Goal: Information Seeking & Learning: Compare options

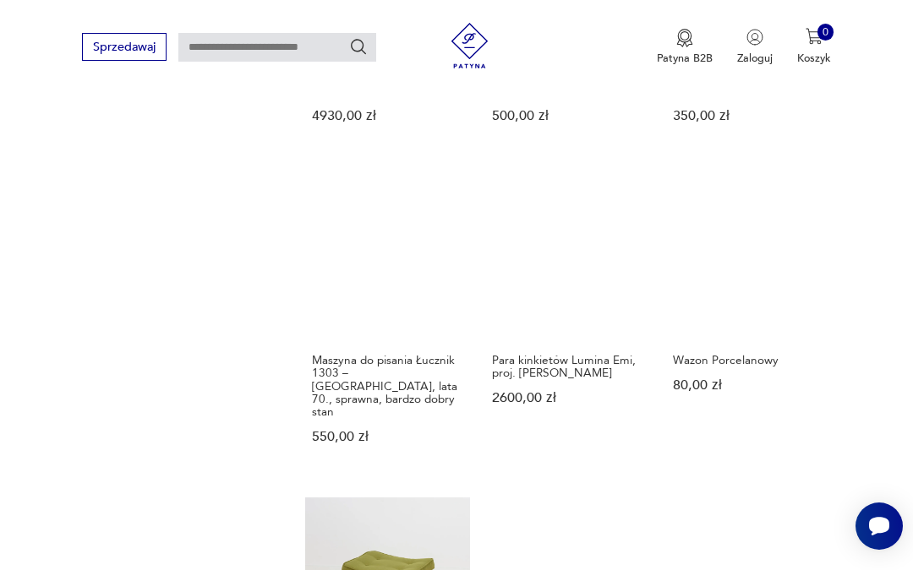
scroll to position [1190, 0]
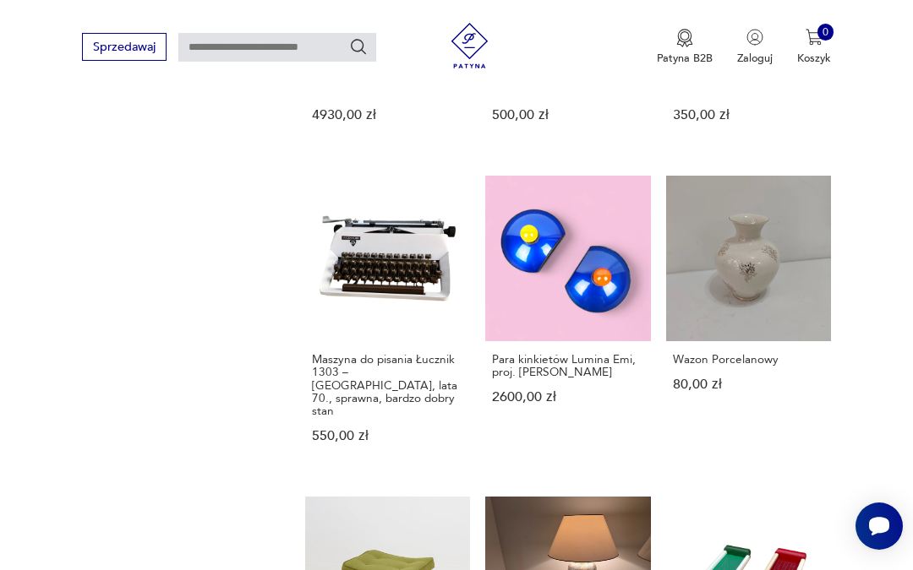
click at [554, 327] on link "Para kinkietów Lumina Emi, proj. [PERSON_NAME] 2600,00 zł" at bounding box center [567, 324] width 165 height 297
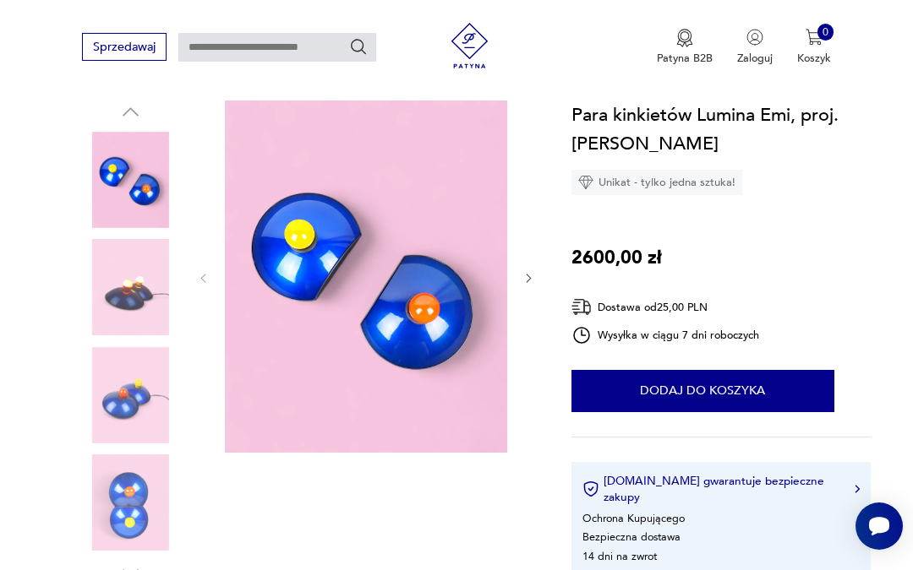
click at [237, 1] on div "Sprzedawaj Patyna B2B Zaloguj 0 Koszyk Twój koszyk ( 0 ) Brak produktów w koszy…" at bounding box center [456, 48] width 913 height 97
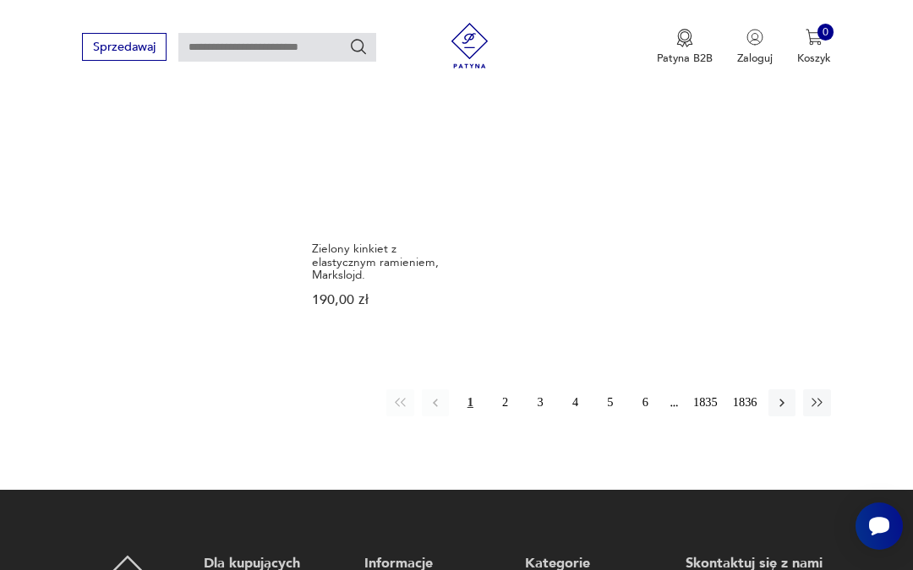
scroll to position [1931, 0]
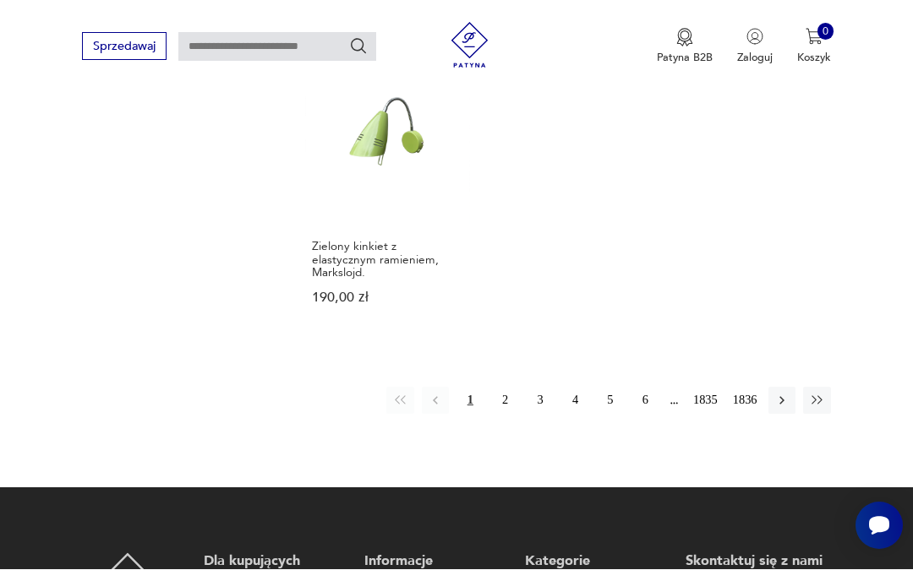
click at [774, 409] on icon "button" at bounding box center [781, 401] width 15 height 15
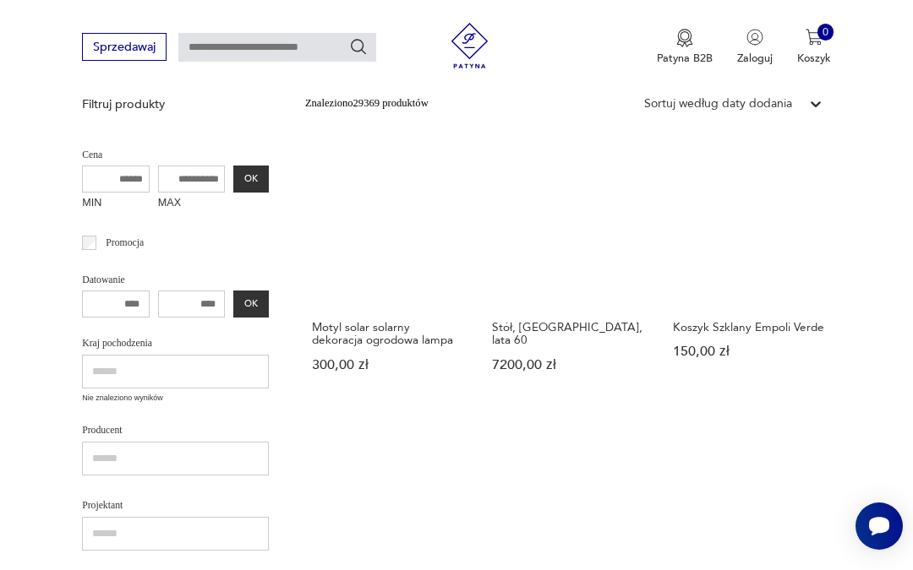
scroll to position [347, 0]
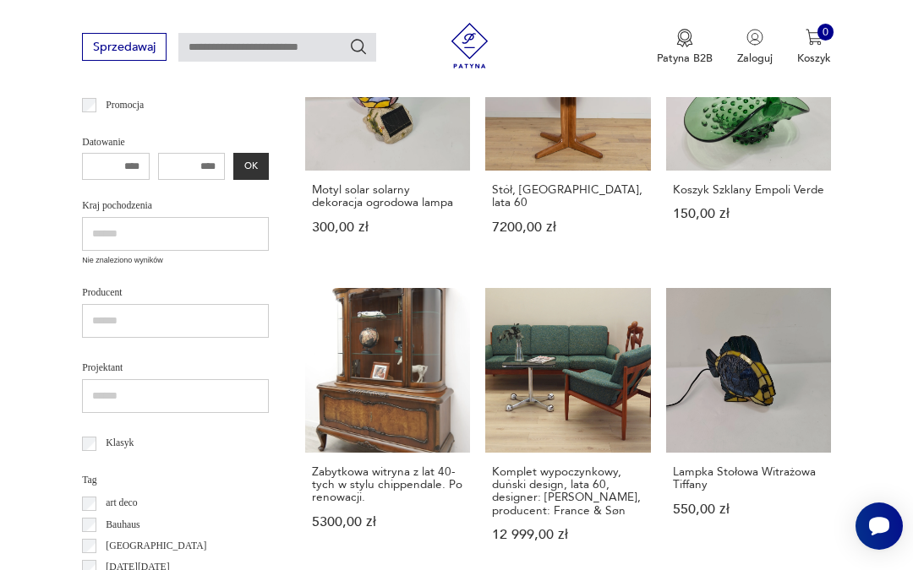
click at [734, 391] on link "Lampka Stołowa Witrażowa Tiffany 550,00 zł" at bounding box center [748, 430] width 165 height 284
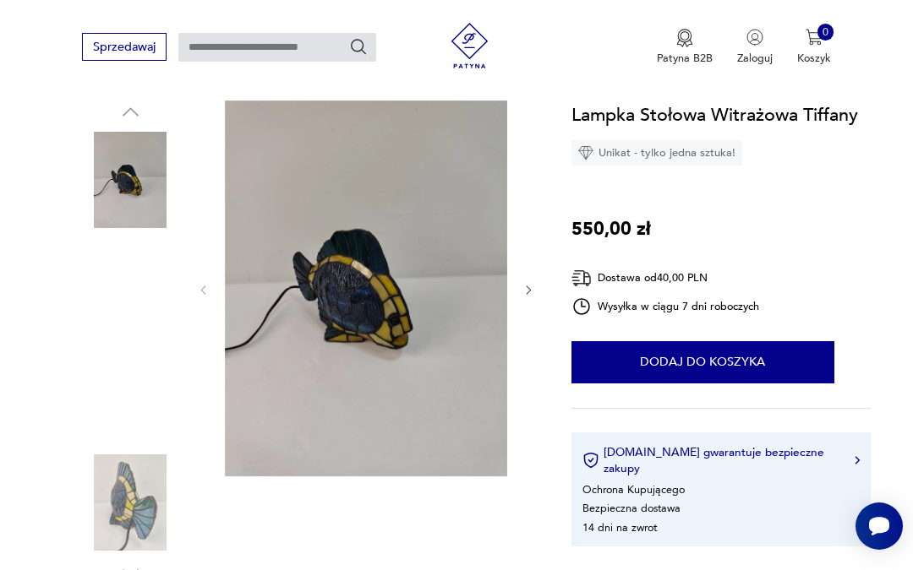
click at [318, 290] on img at bounding box center [366, 289] width 282 height 376
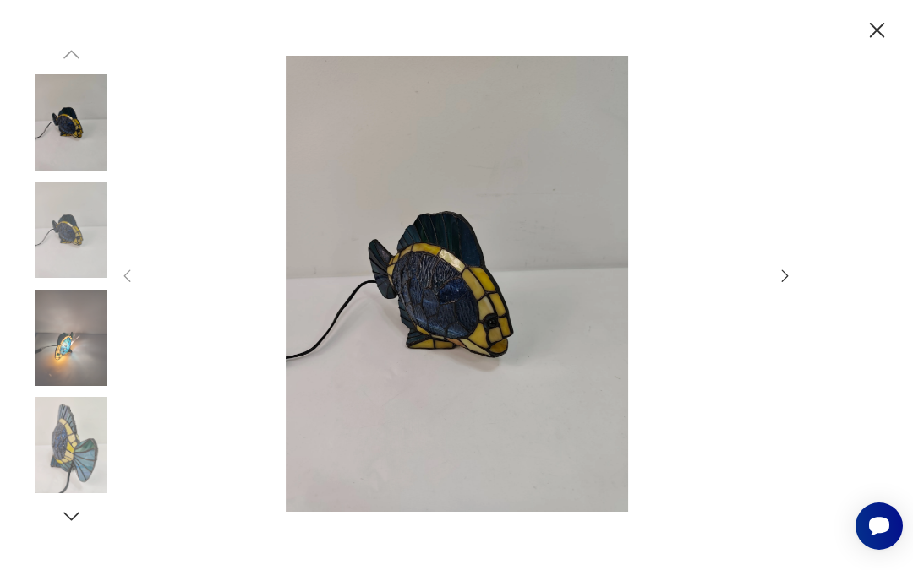
click at [69, 528] on icon "button" at bounding box center [71, 516] width 23 height 23
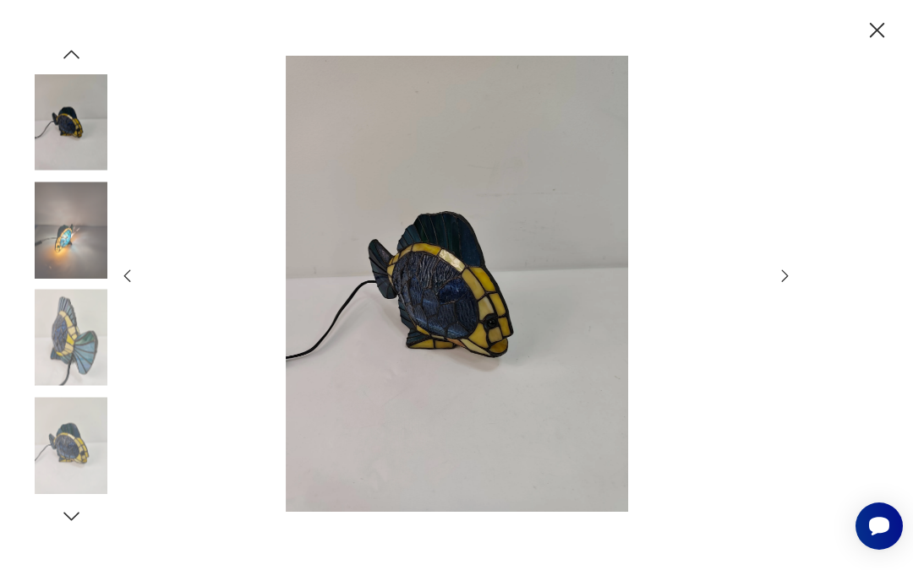
click at [66, 528] on icon "button" at bounding box center [71, 516] width 23 height 23
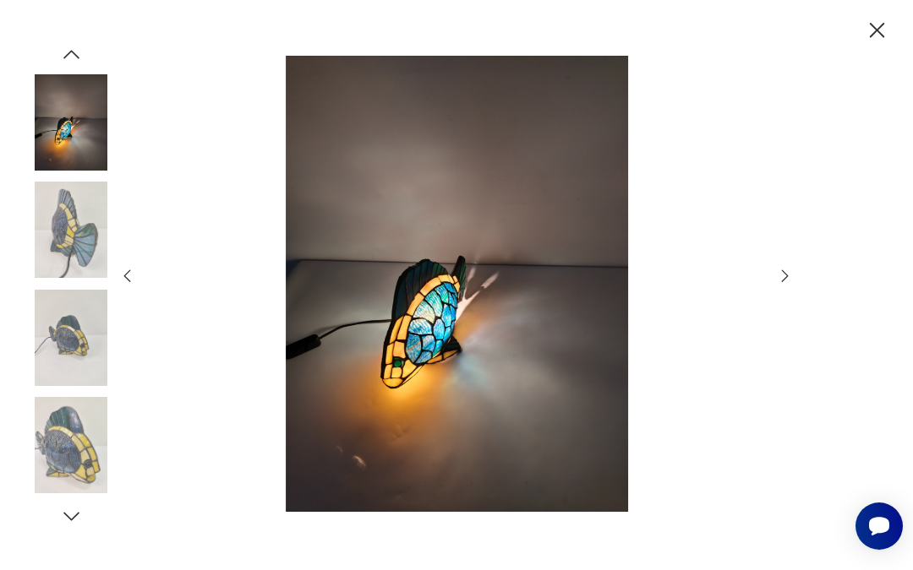
click at [69, 528] on icon "button" at bounding box center [71, 516] width 23 height 23
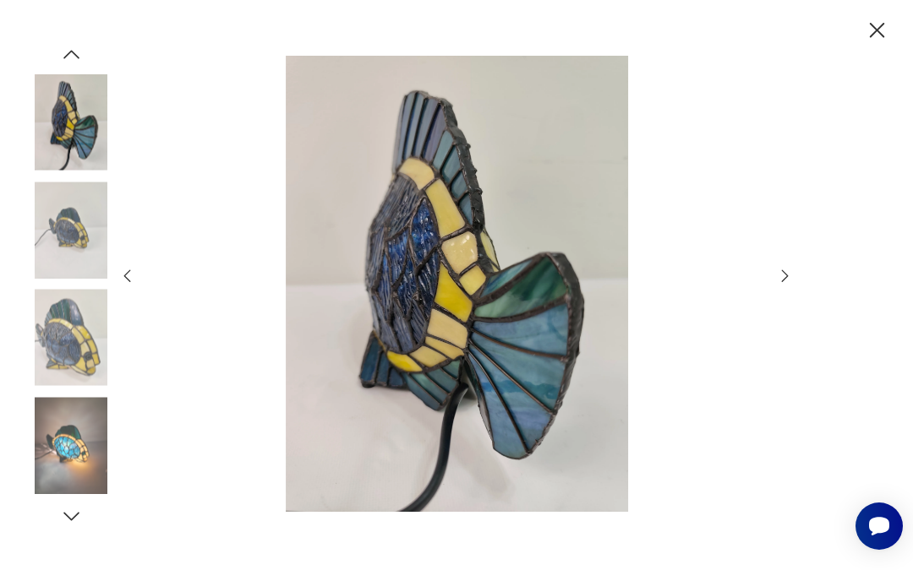
click at [79, 528] on icon "button" at bounding box center [71, 516] width 23 height 23
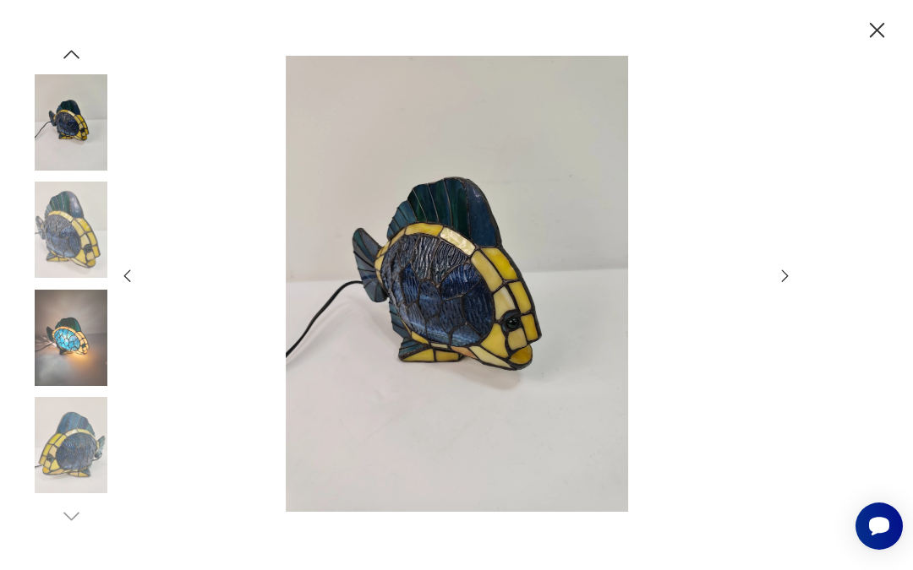
click at [875, 22] on icon "button" at bounding box center [877, 30] width 27 height 27
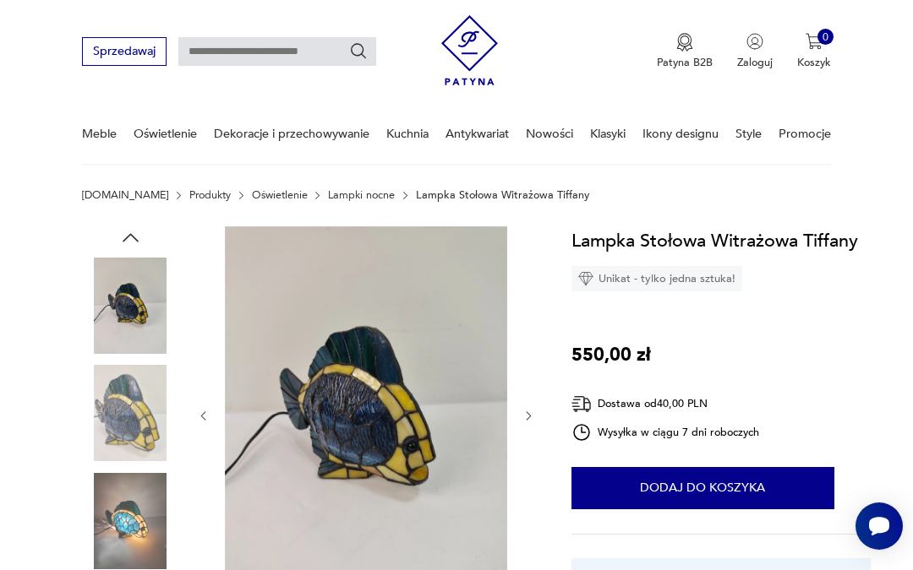
scroll to position [0, 0]
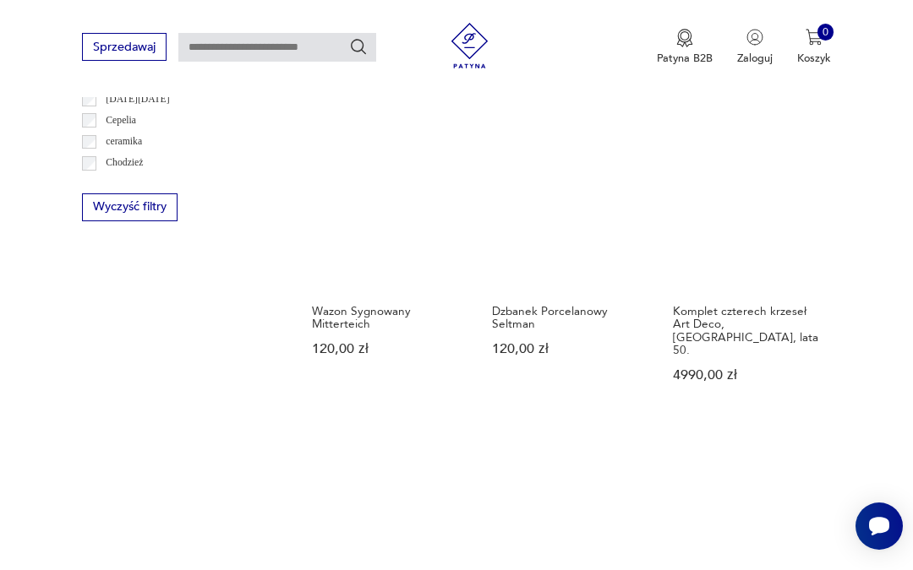
scroll to position [963, 0]
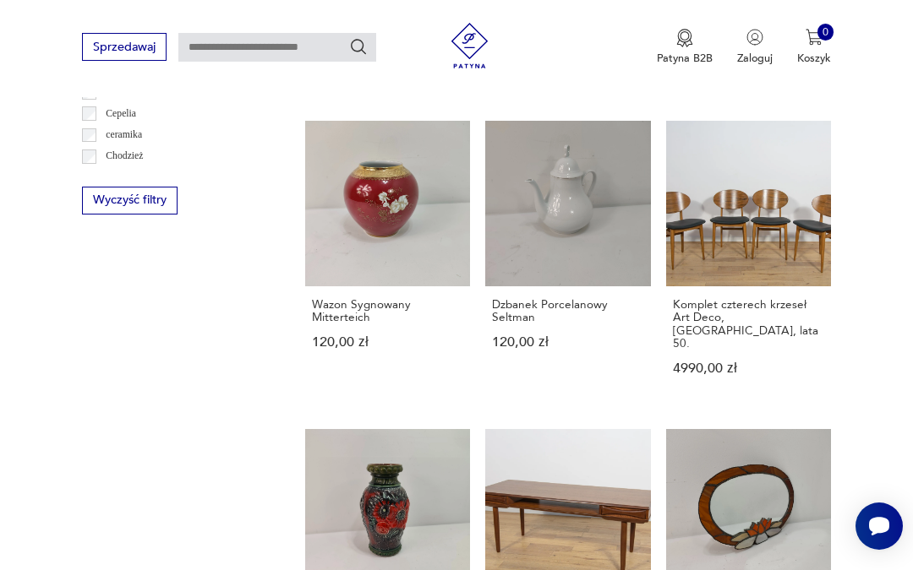
click at [745, 205] on link "Komplet czterech krzeseł Art Deco, [GEOGRAPHIC_DATA], lata 50. 4990,00 zł" at bounding box center [748, 263] width 165 height 284
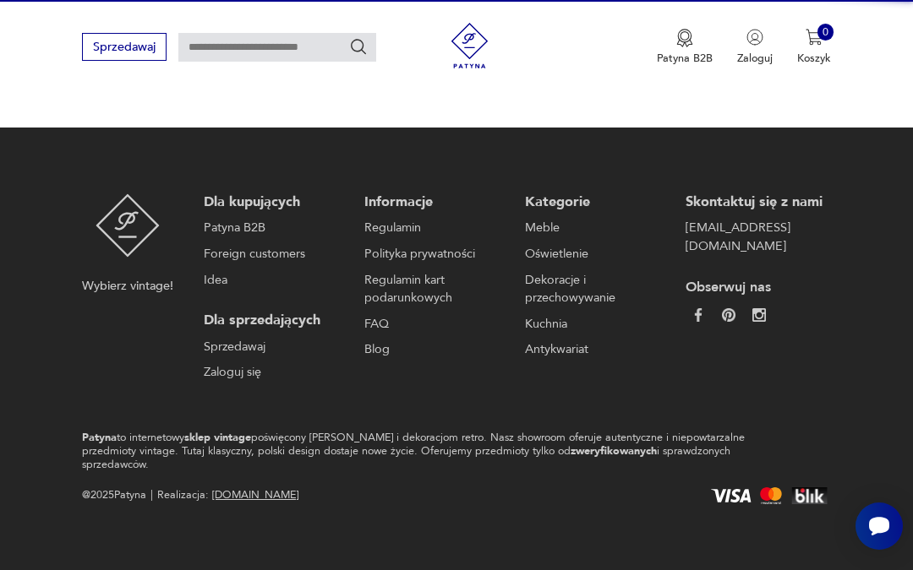
scroll to position [163, 0]
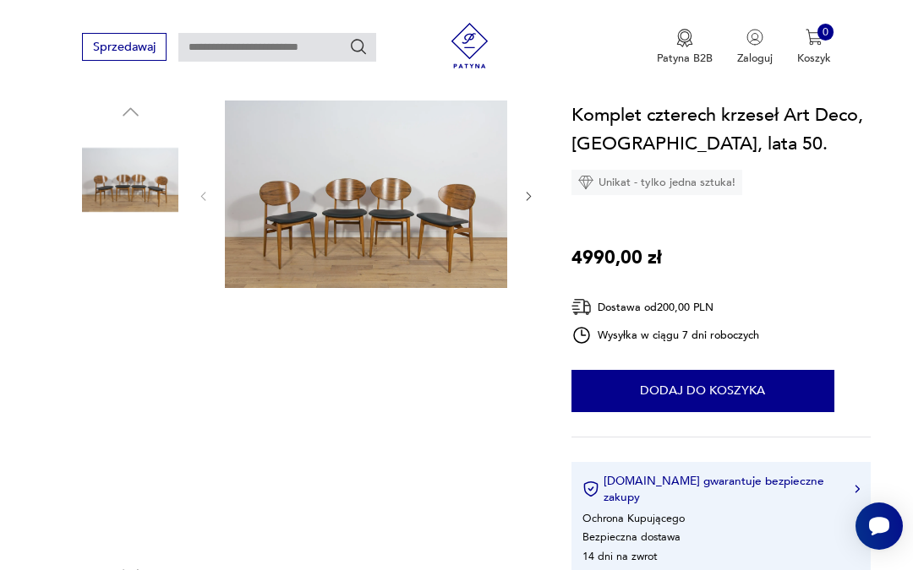
click at [347, 223] on img at bounding box center [366, 195] width 282 height 188
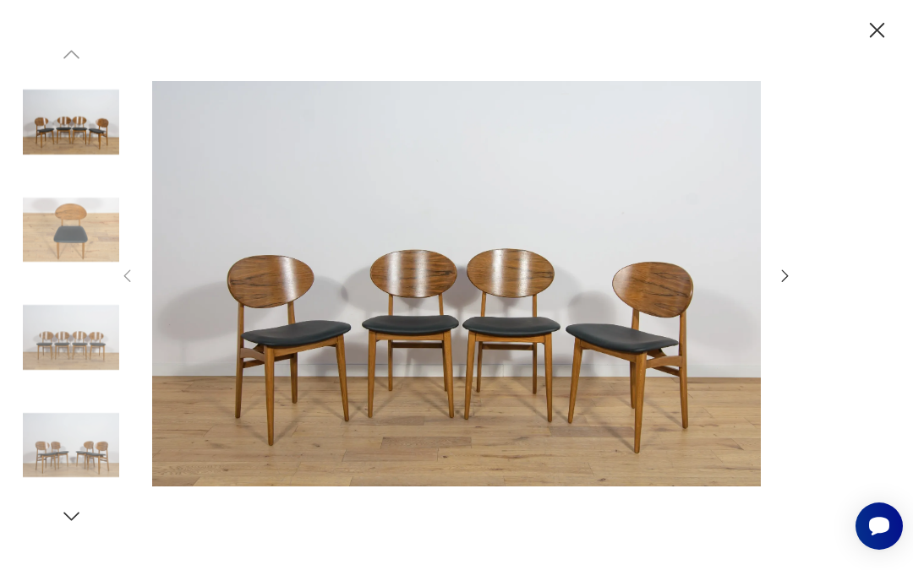
click at [866, 40] on icon "button" at bounding box center [877, 30] width 27 height 27
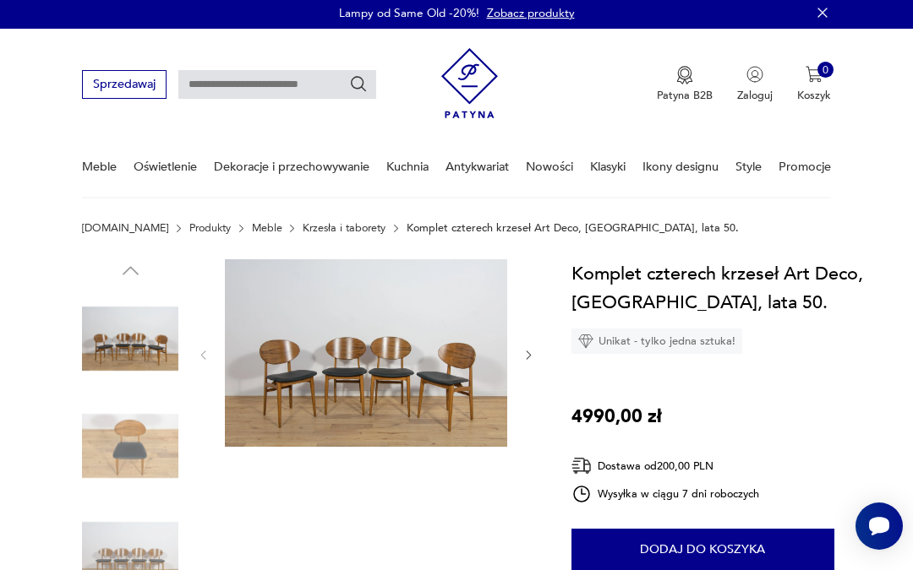
scroll to position [0, 0]
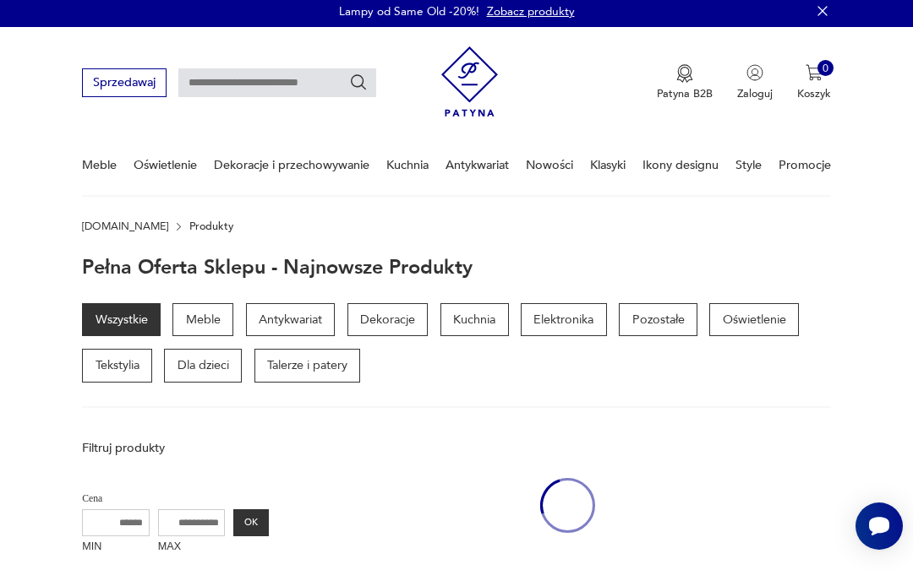
scroll to position [183, 0]
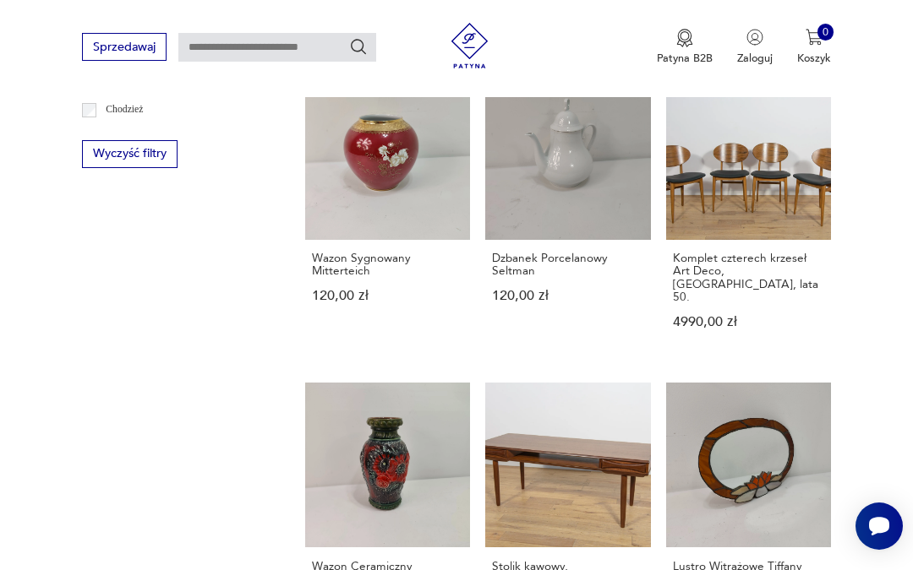
click at [744, 190] on link "Komplet czterech krzeseł Art Deco, [GEOGRAPHIC_DATA], lata 50. 4990,00 zł" at bounding box center [748, 216] width 165 height 284
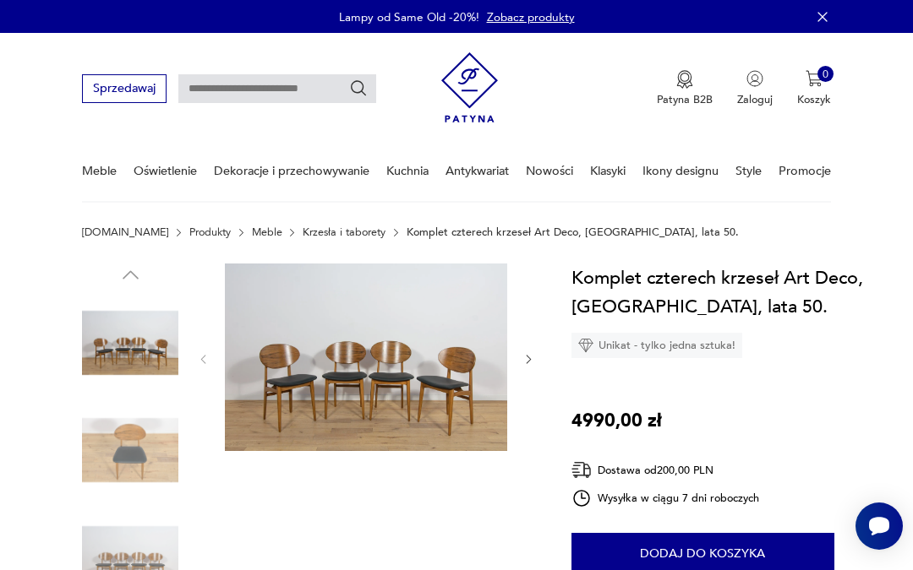
click at [285, 296] on img at bounding box center [366, 358] width 282 height 188
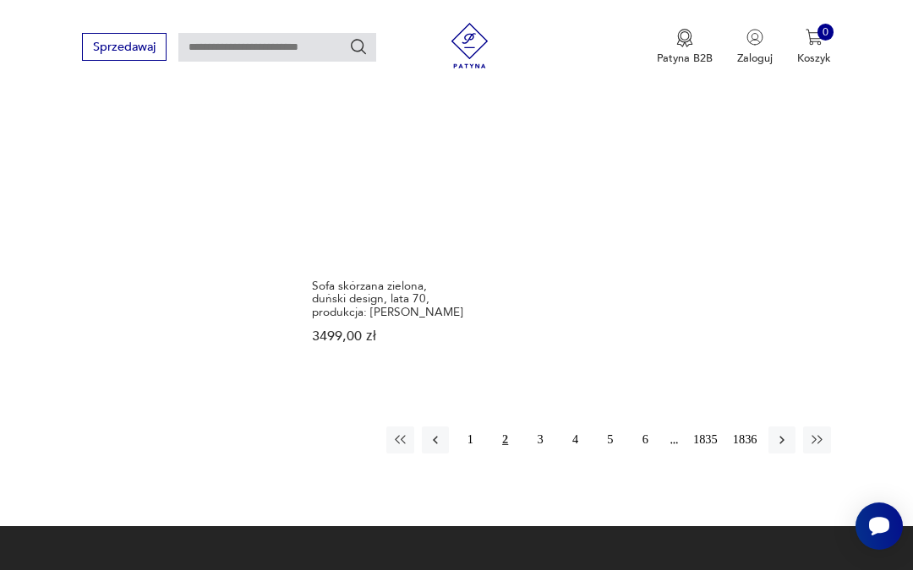
scroll to position [1918, 0]
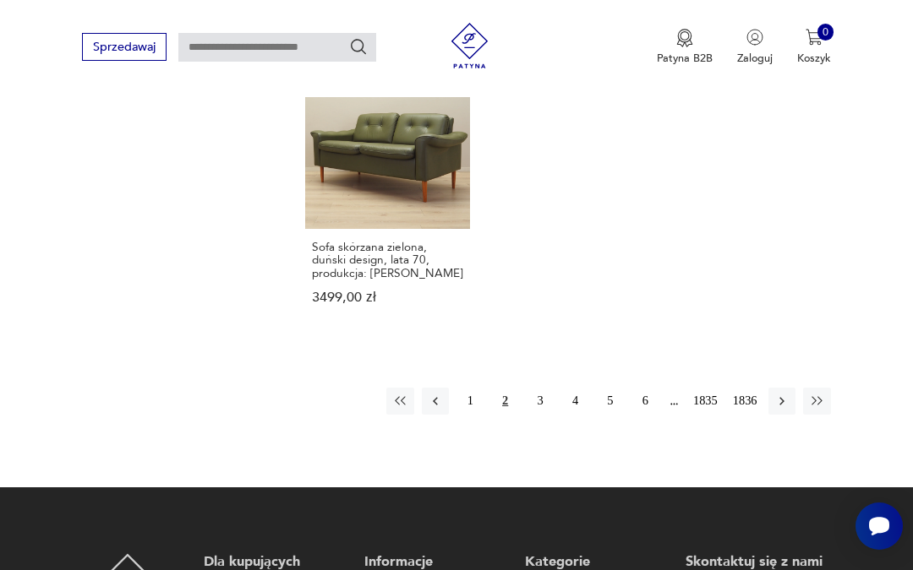
click at [532, 415] on button "3" at bounding box center [540, 401] width 27 height 27
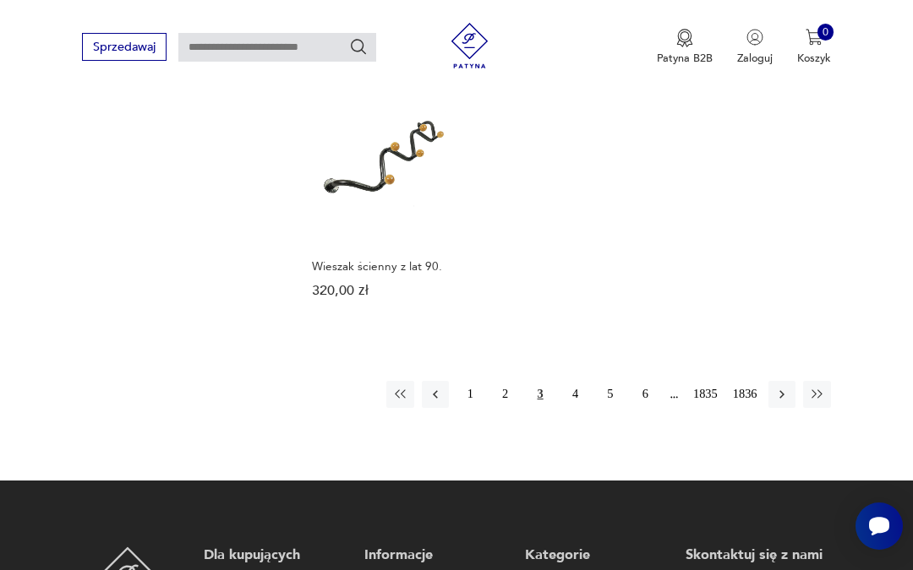
scroll to position [1940, 0]
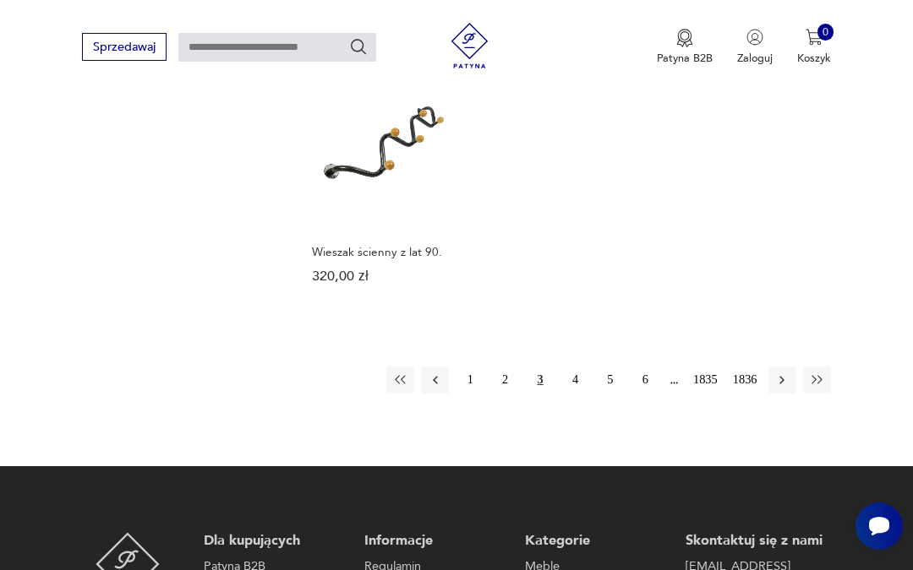
click at [782, 388] on icon "button" at bounding box center [781, 380] width 15 height 15
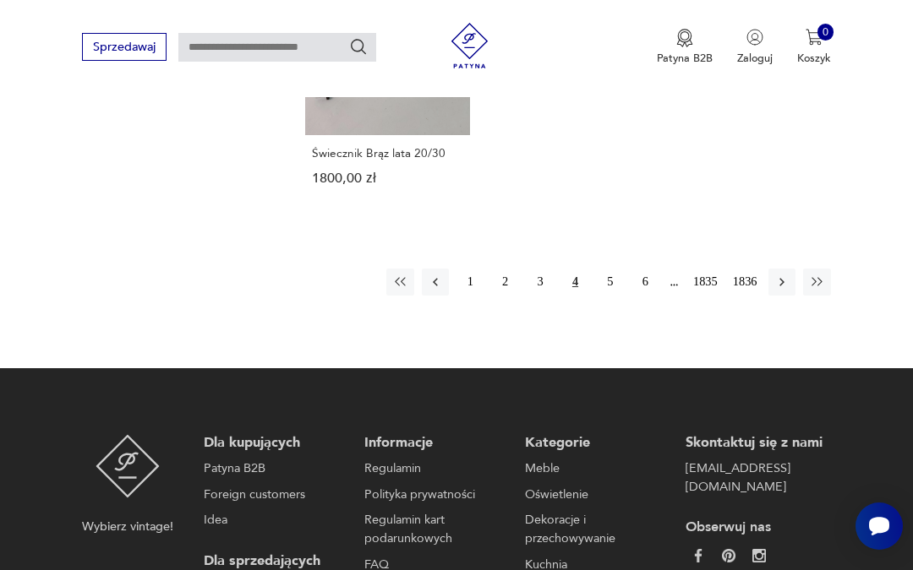
scroll to position [1984, 0]
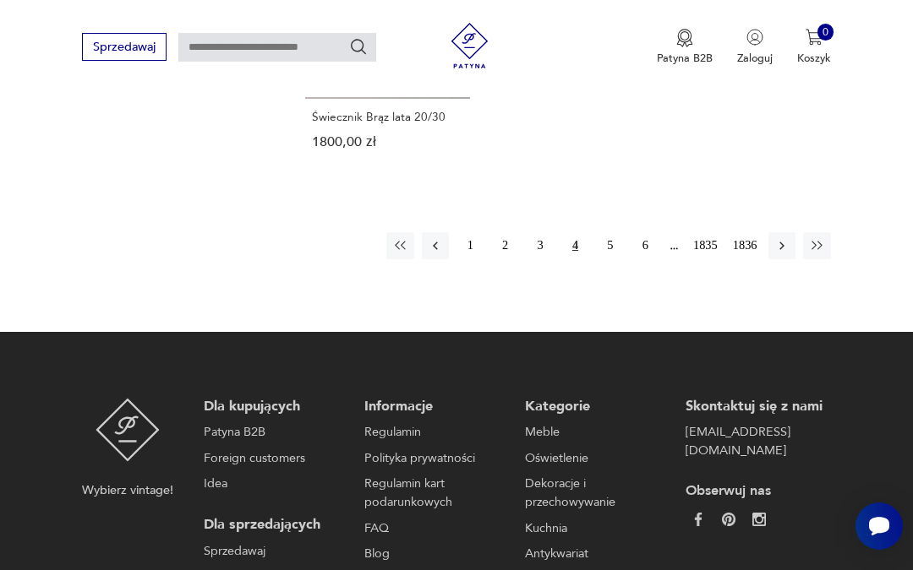
click at [603, 259] on button "5" at bounding box center [610, 245] width 27 height 27
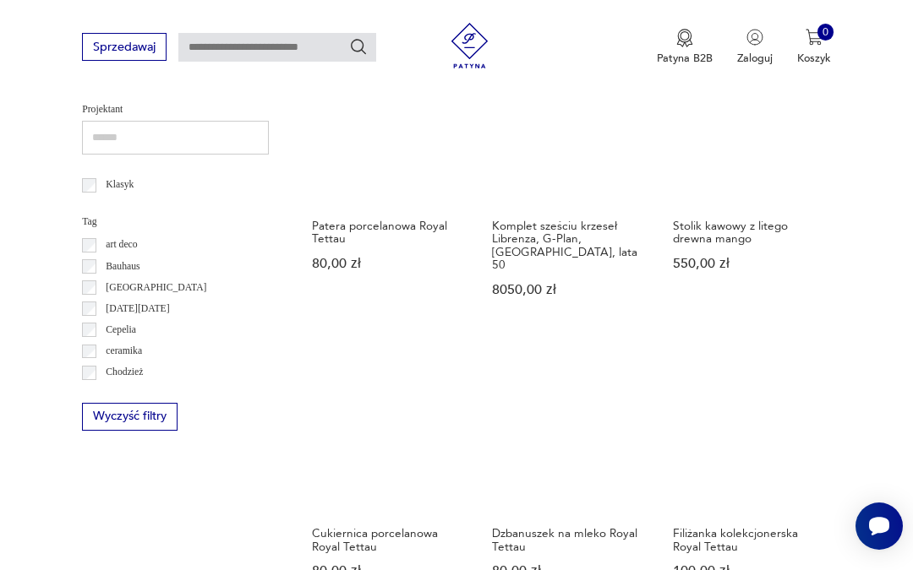
scroll to position [731, 0]
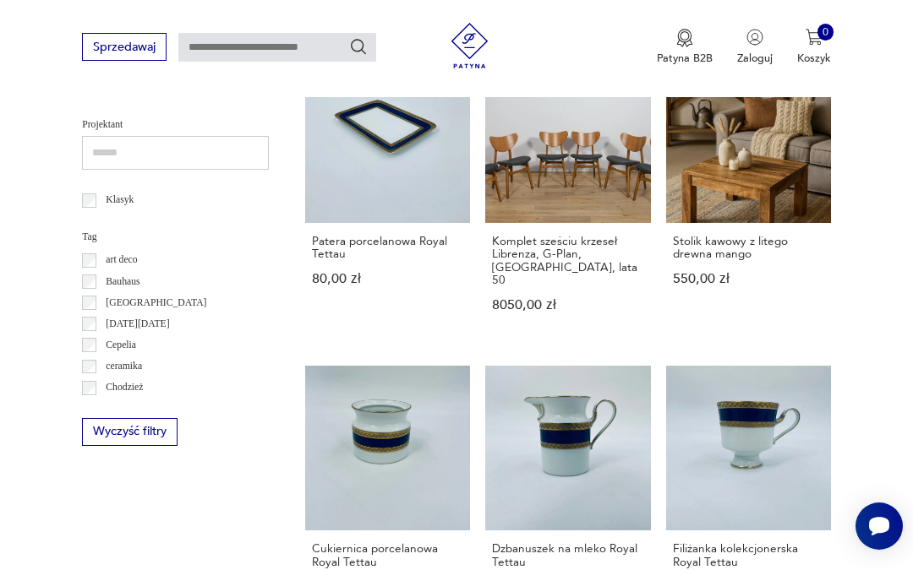
click at [564, 182] on link "Komplet sześciu krzeseł Librenza, G-Plan, Wielka Brytania, lata 50 8050,00 zł" at bounding box center [567, 199] width 165 height 284
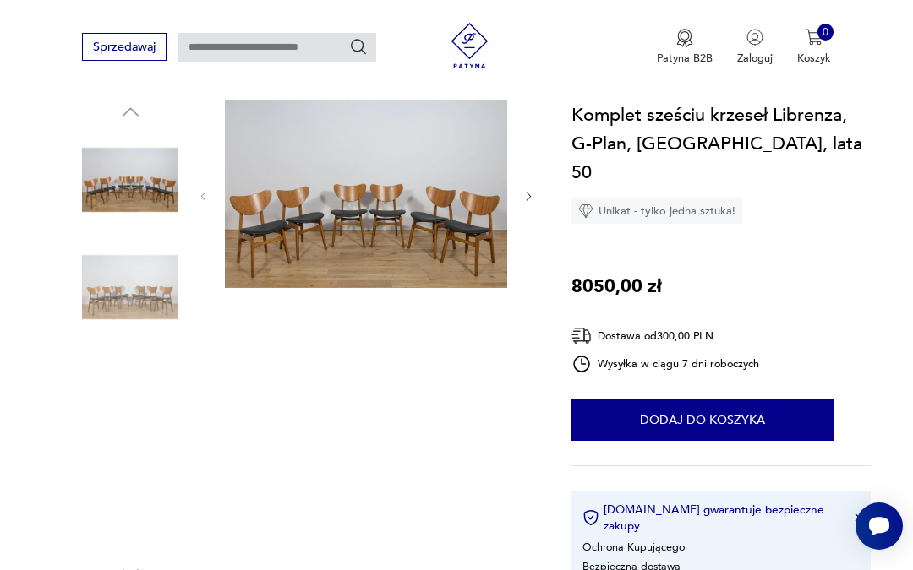
click at [392, 236] on img at bounding box center [366, 195] width 282 height 188
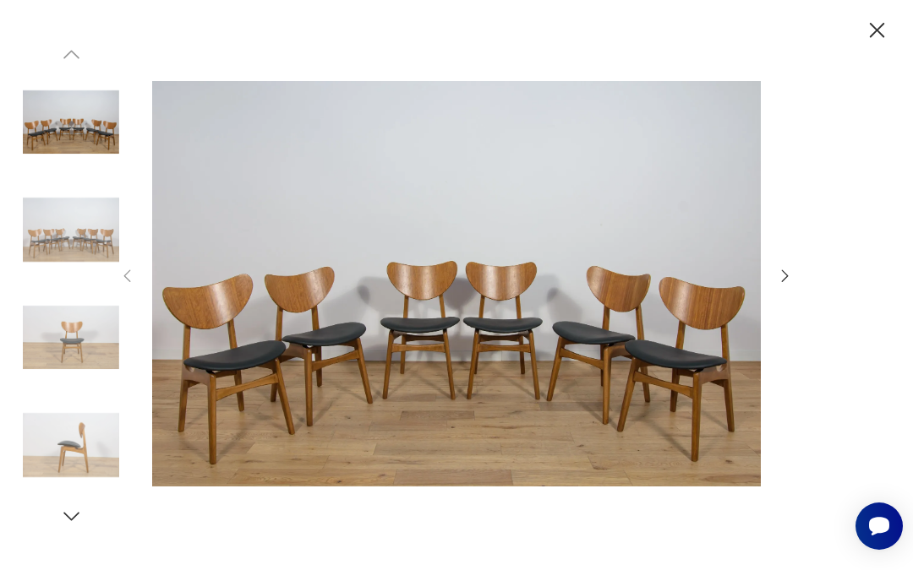
click at [877, 35] on icon "button" at bounding box center [877, 30] width 27 height 27
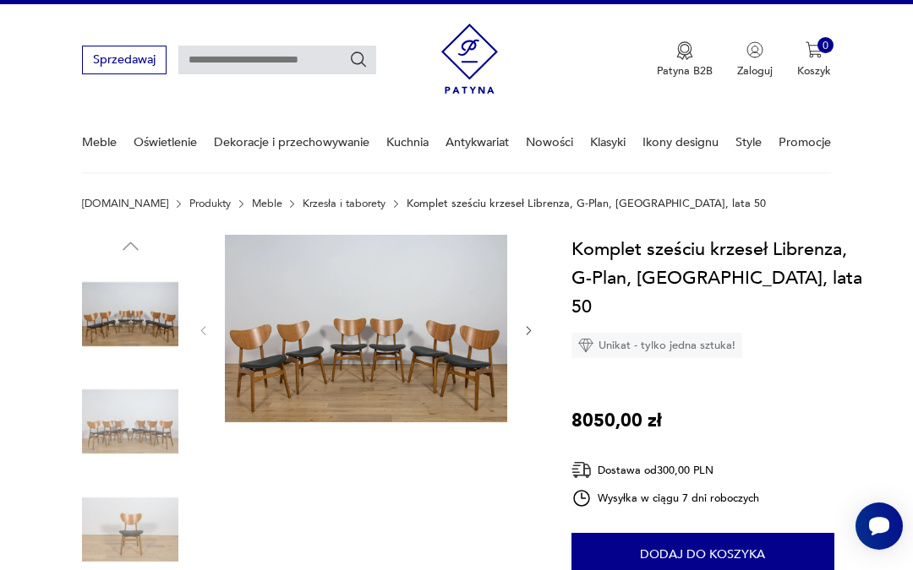
scroll to position [0, 0]
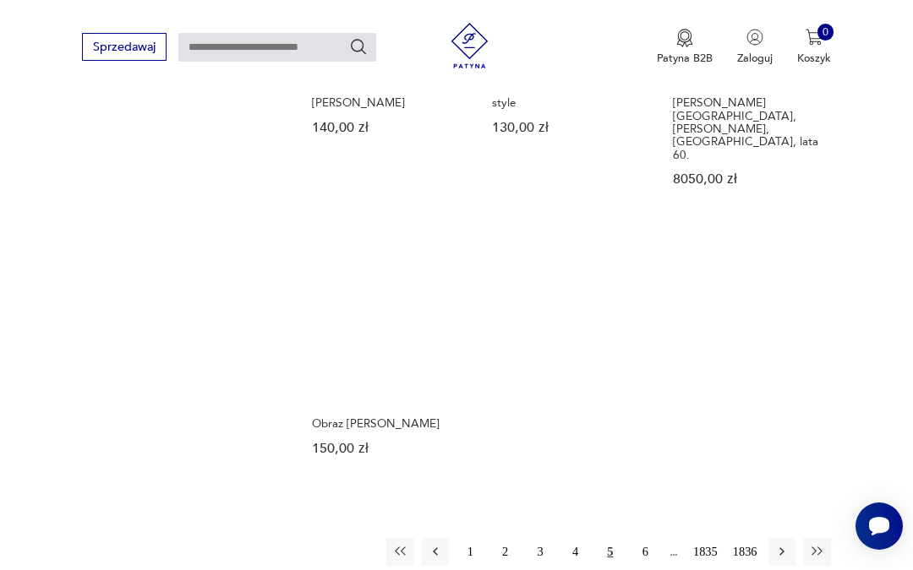
scroll to position [1864, 0]
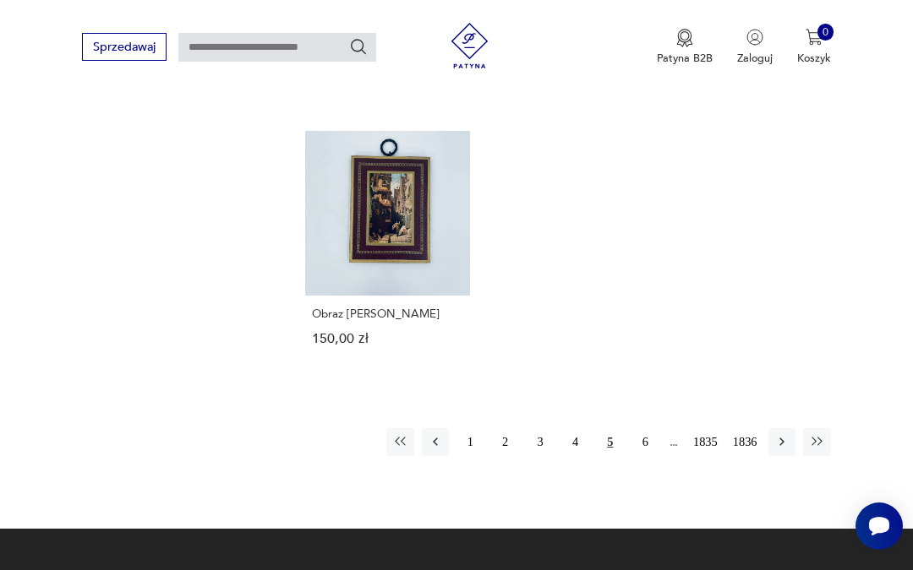
click at [776, 456] on button "button" at bounding box center [781, 441] width 27 height 27
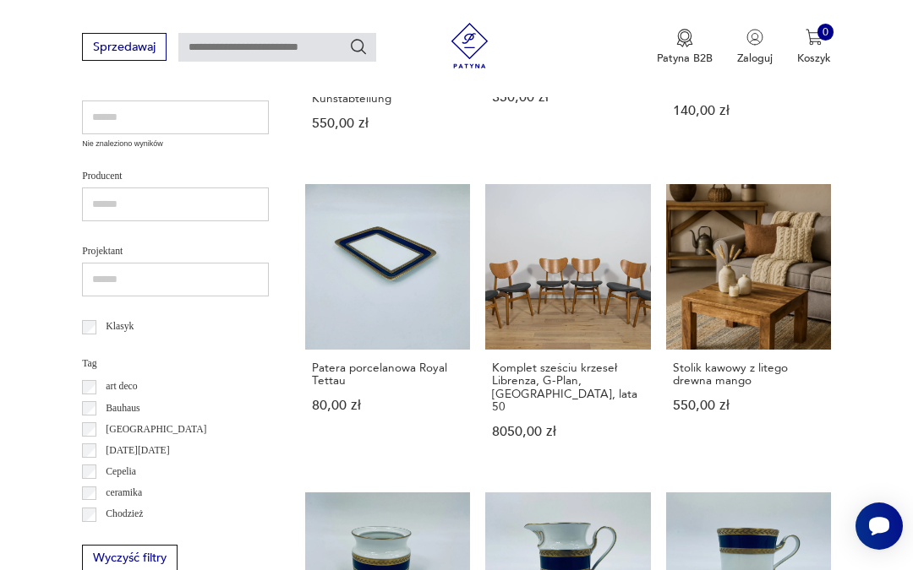
scroll to position [183, 0]
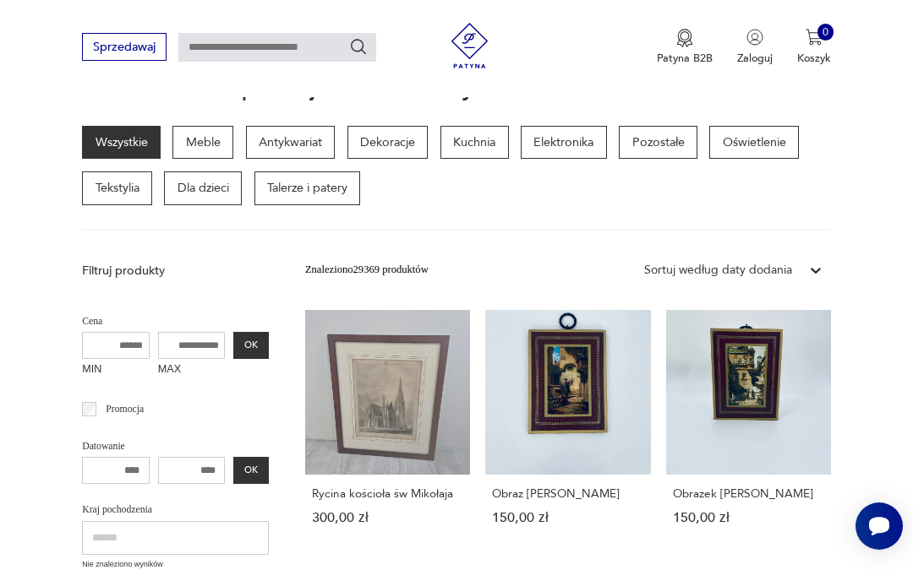
click at [712, 404] on link "Obrazek Carla Spitzwega 150,00 zł" at bounding box center [748, 432] width 165 height 245
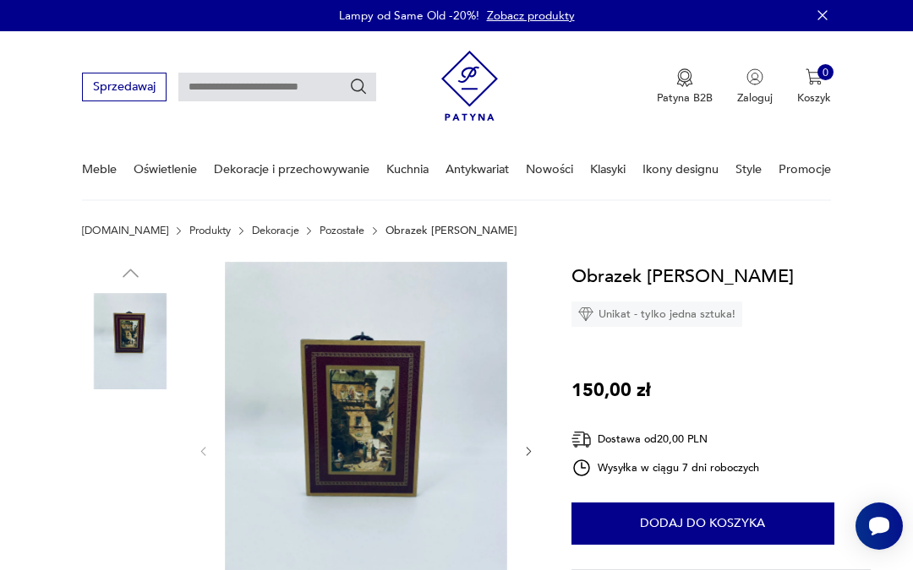
scroll to position [1, 0]
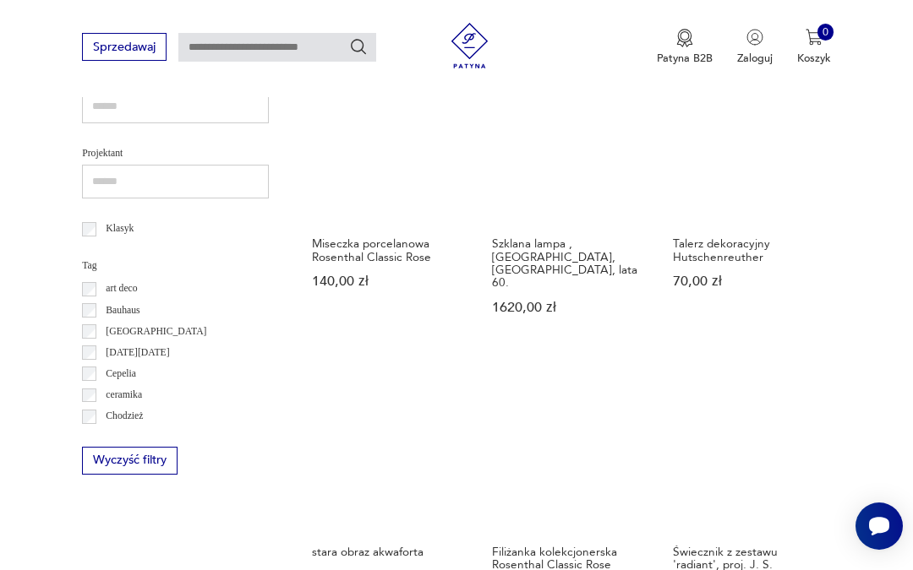
scroll to position [700, 0]
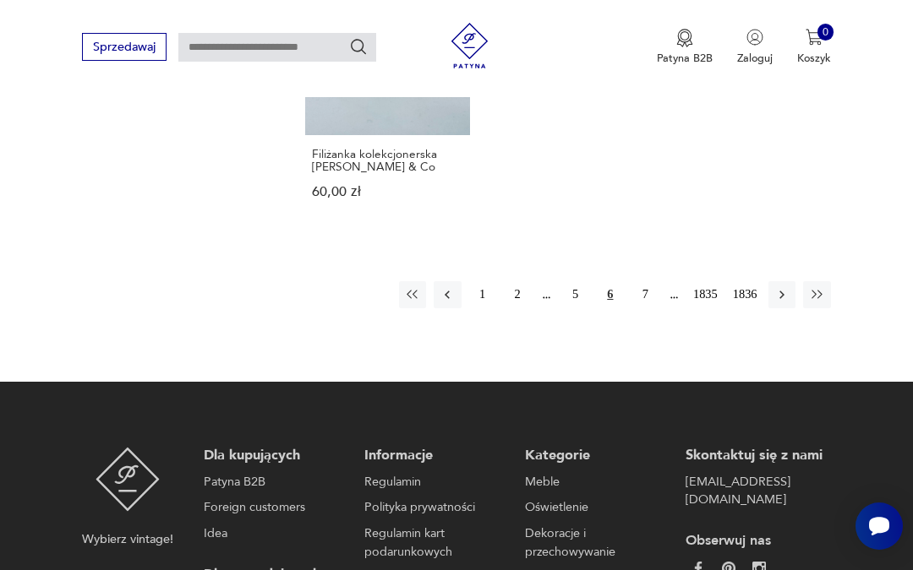
click at [631, 308] on button "7" at bounding box center [644, 294] width 27 height 27
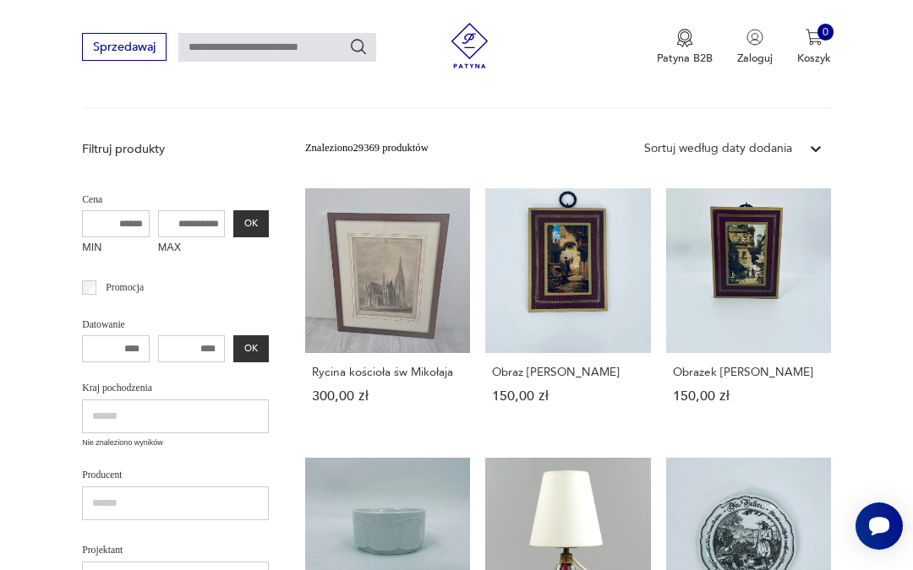
scroll to position [183, 0]
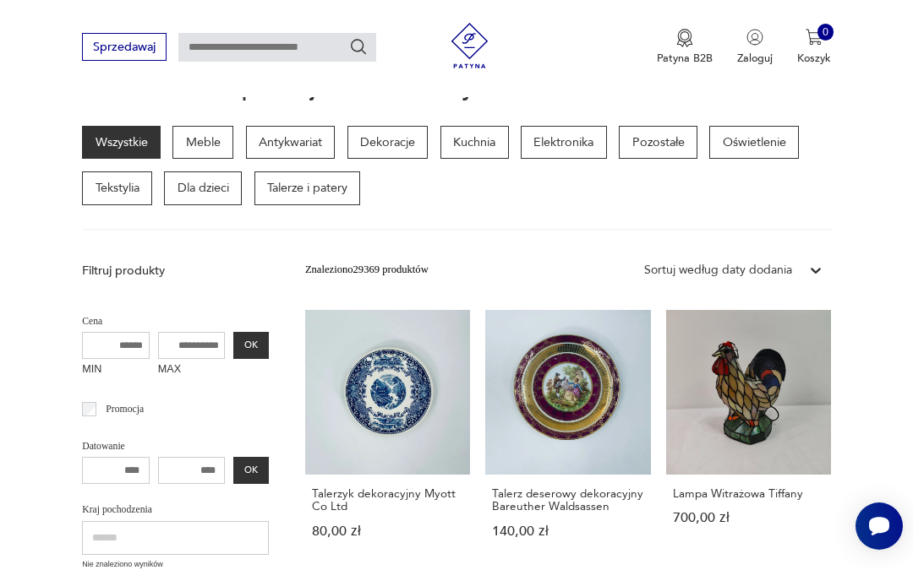
click at [753, 396] on link "Lampa Witrażowa Tiffany 700,00 zł" at bounding box center [748, 439] width 165 height 258
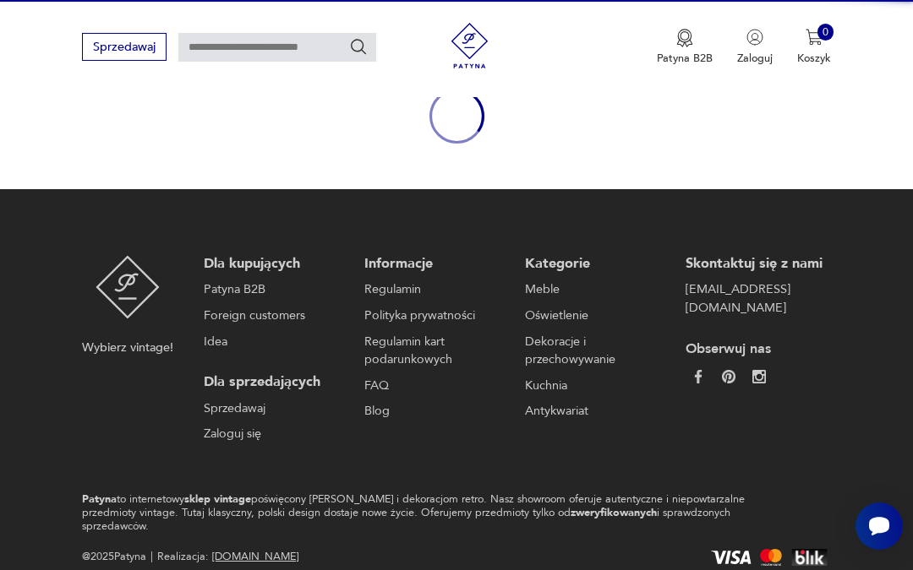
scroll to position [163, 0]
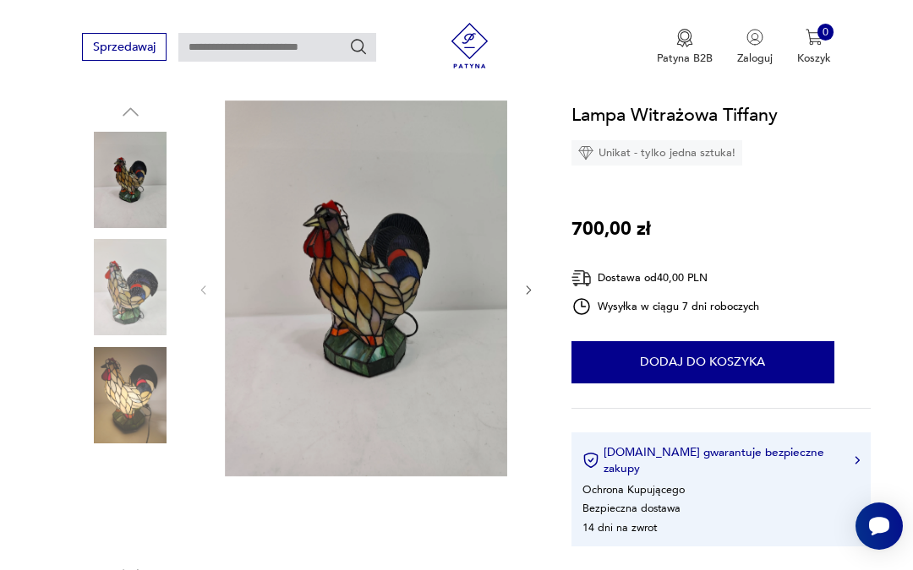
click at [134, 414] on img at bounding box center [130, 395] width 96 height 96
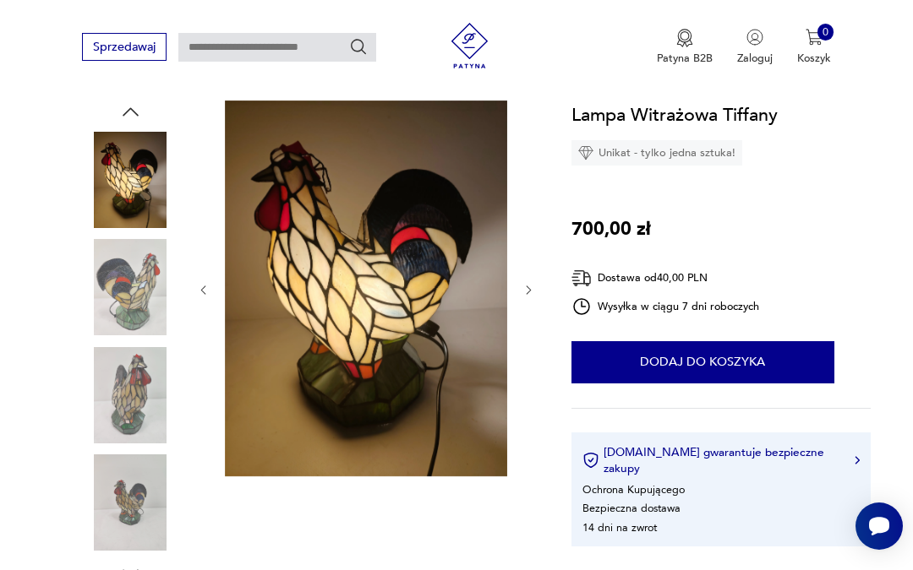
click at [413, 301] on img at bounding box center [366, 289] width 282 height 376
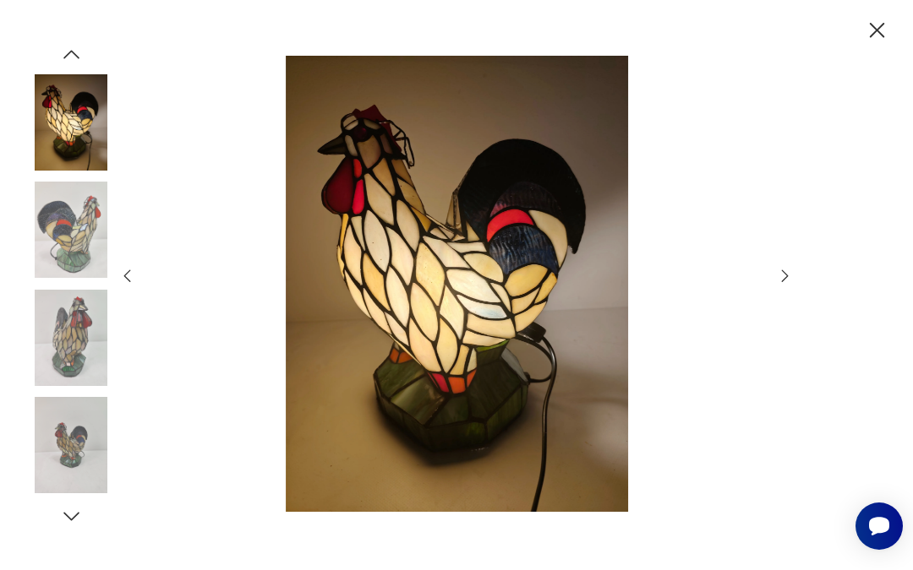
click at [871, 34] on icon "button" at bounding box center [877, 30] width 27 height 27
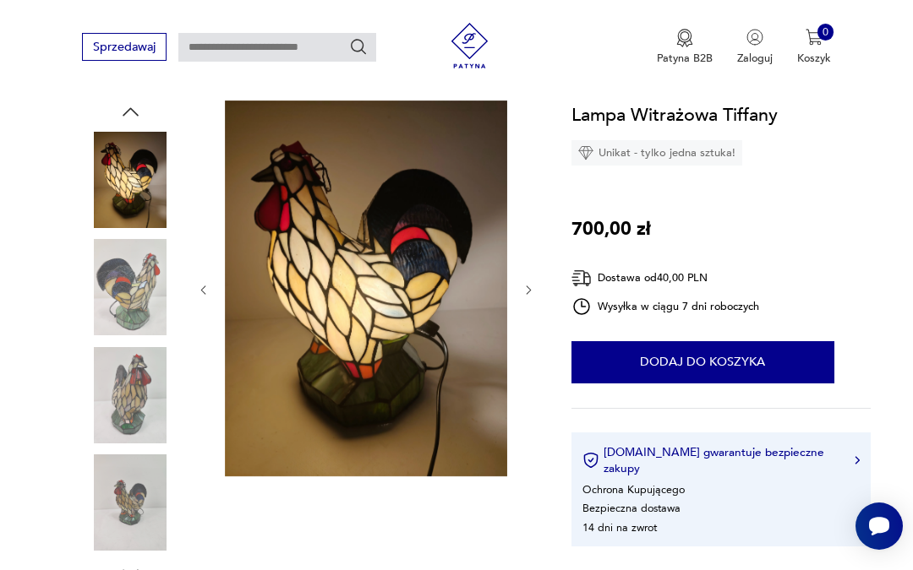
click at [114, 272] on img at bounding box center [130, 287] width 96 height 96
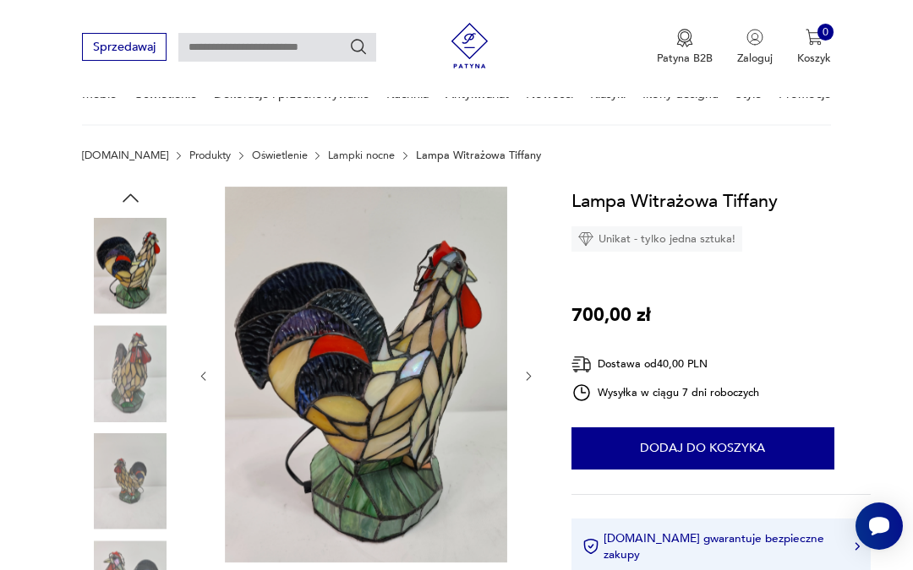
scroll to position [0, 0]
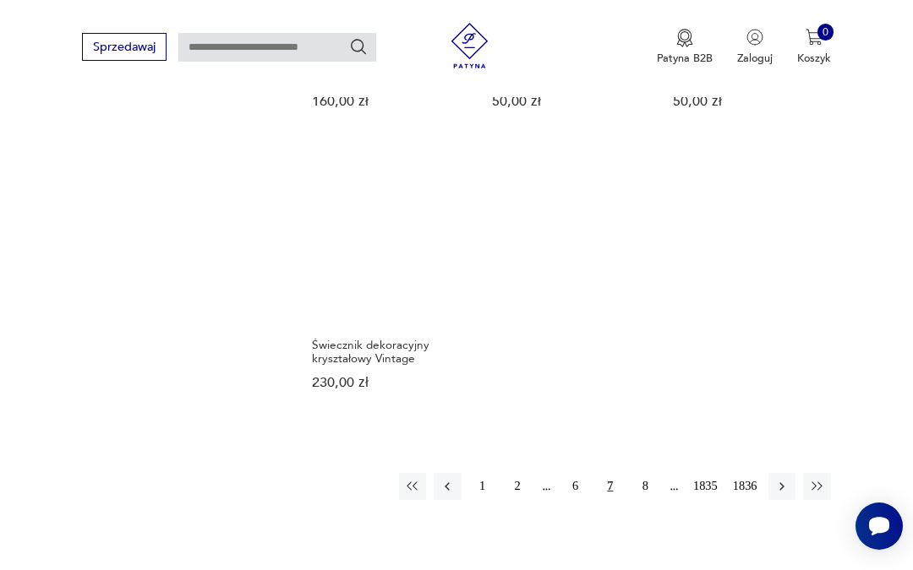
scroll to position [1782, 0]
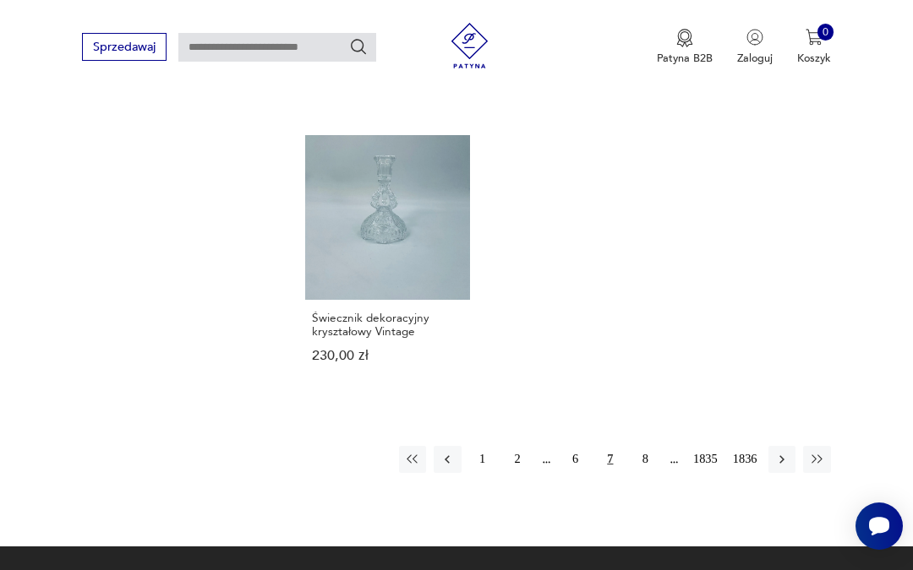
click at [638, 473] on button "8" at bounding box center [644, 459] width 27 height 27
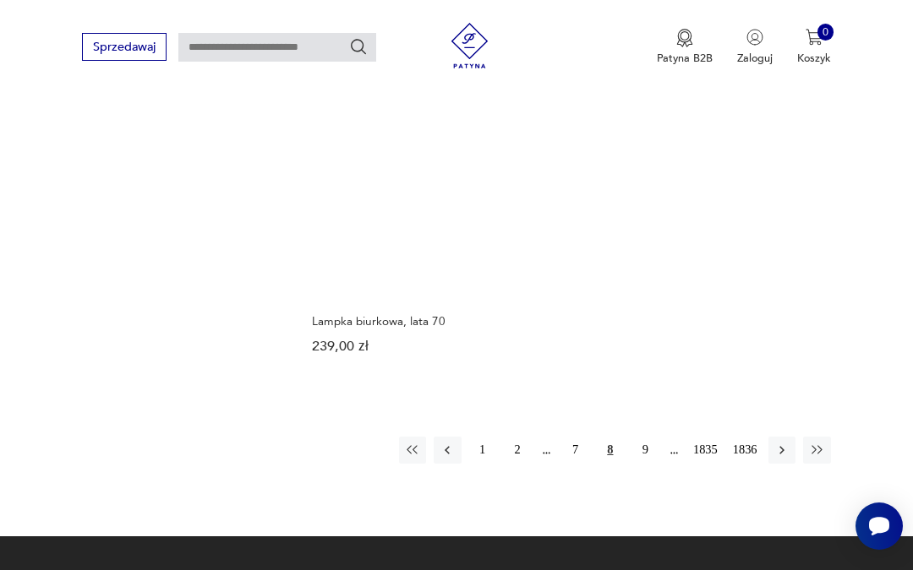
scroll to position [1855, 0]
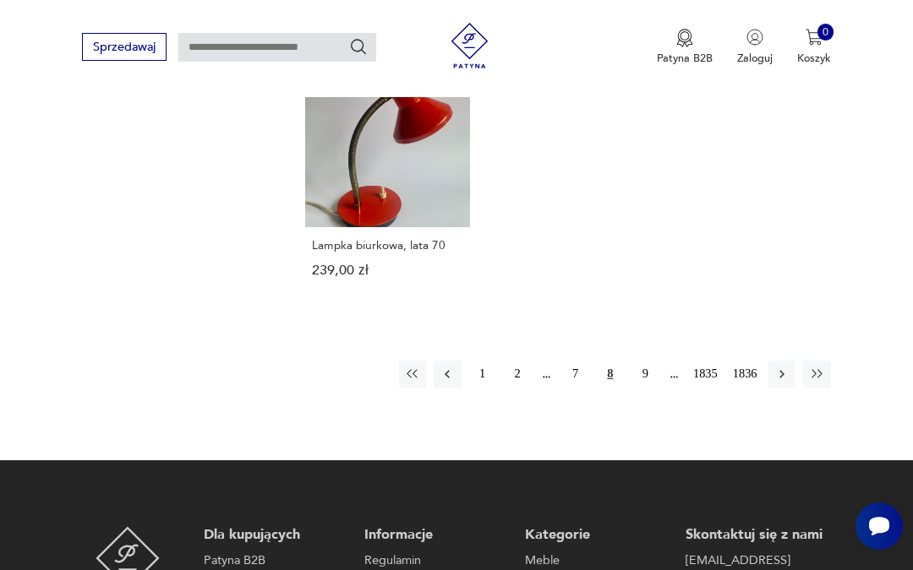
click at [636, 388] on button "9" at bounding box center [644, 374] width 27 height 27
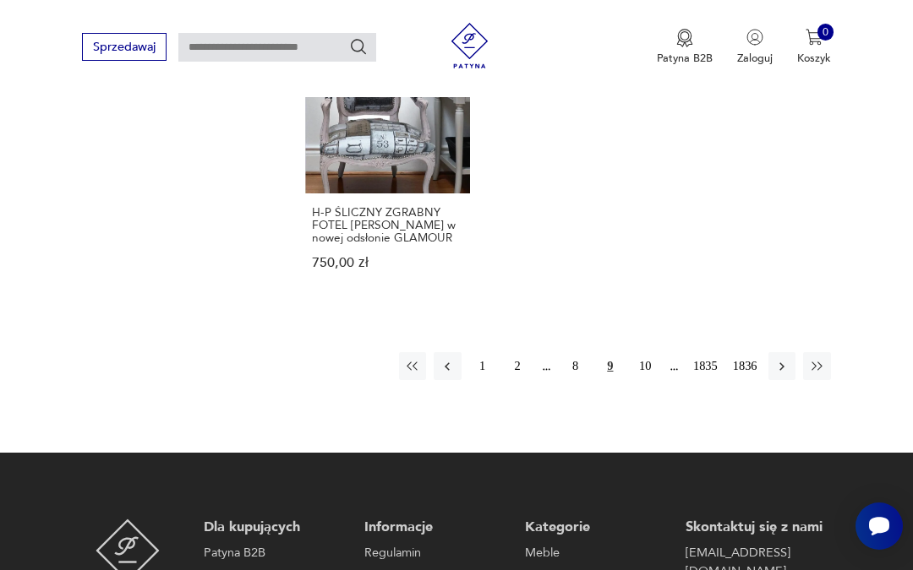
scroll to position [1994, 0]
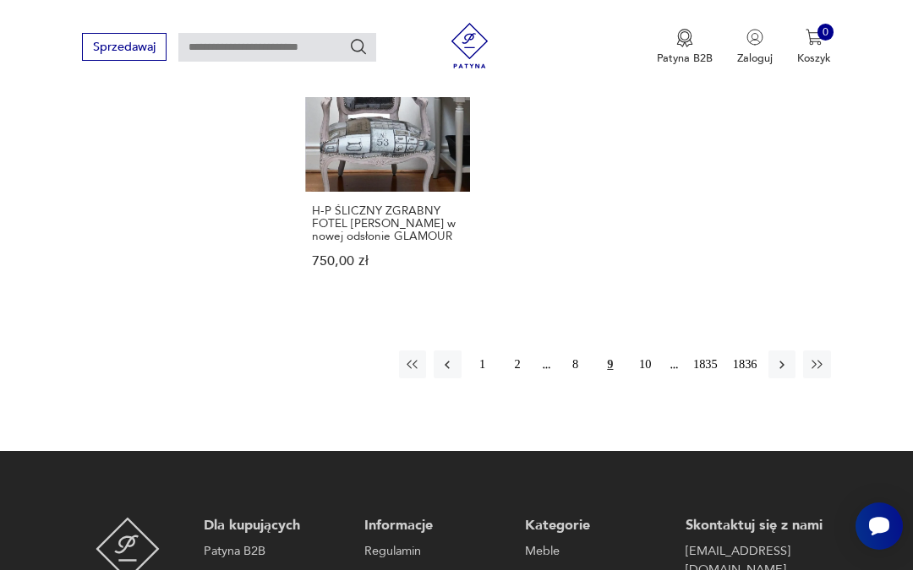
click at [641, 378] on button "10" at bounding box center [644, 364] width 27 height 27
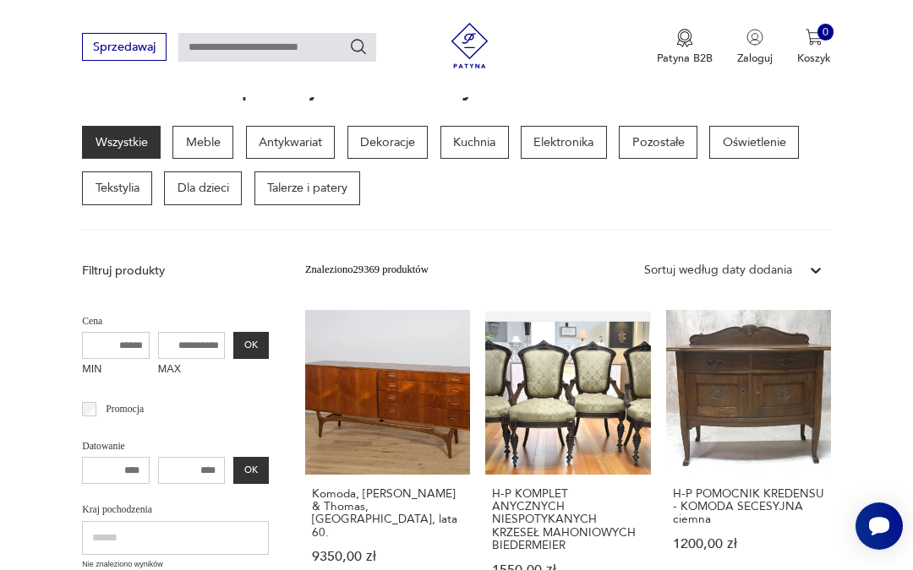
click at [556, 370] on link "H-P KOMPLET ANYCZNYCH NIESPOTYKANYCH KRZESEŁ MAHONIOWYCH BIEDERMEIER 1550,00 zł" at bounding box center [567, 458] width 165 height 297
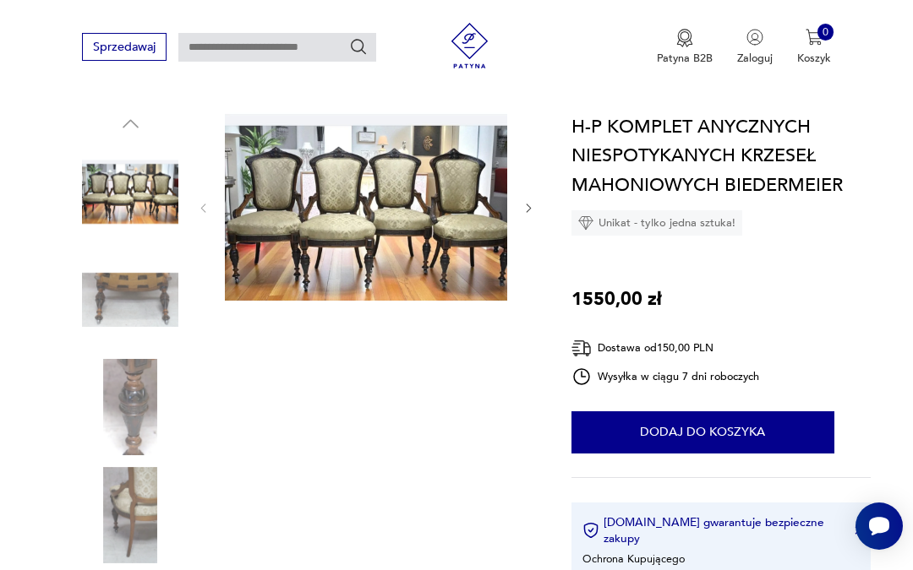
click at [355, 188] on img at bounding box center [366, 206] width 282 height 188
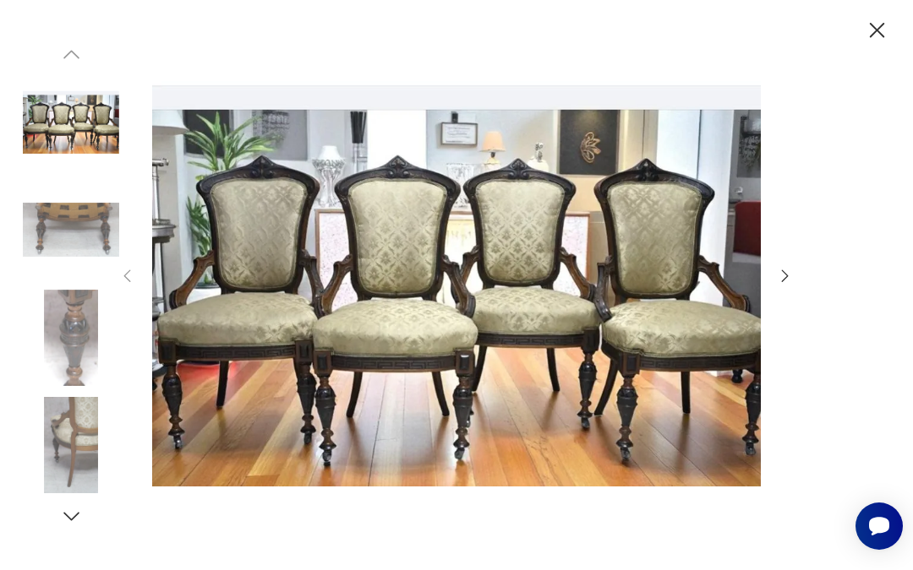
click at [876, 25] on icon "button" at bounding box center [877, 30] width 27 height 27
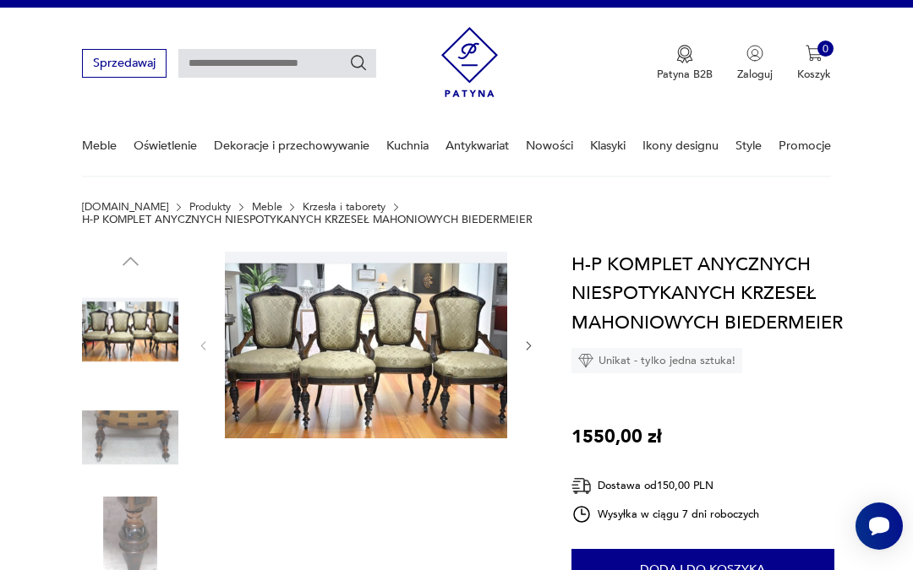
scroll to position [0, 0]
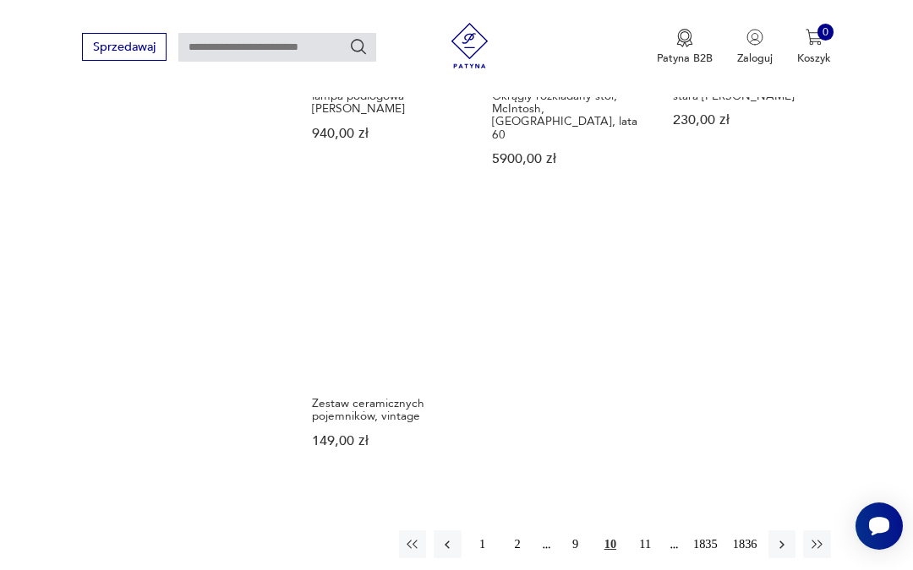
scroll to position [1816, 0]
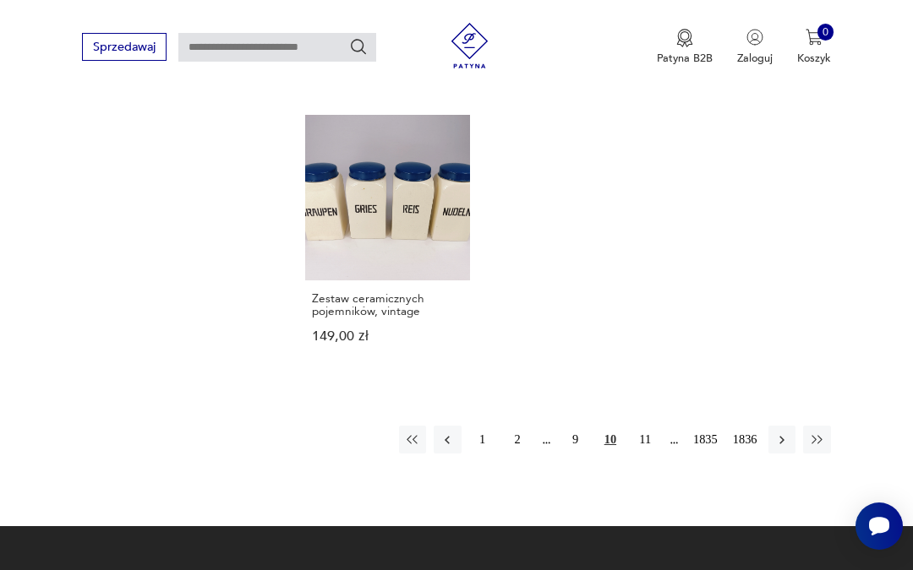
click at [641, 453] on button "11" at bounding box center [644, 439] width 27 height 27
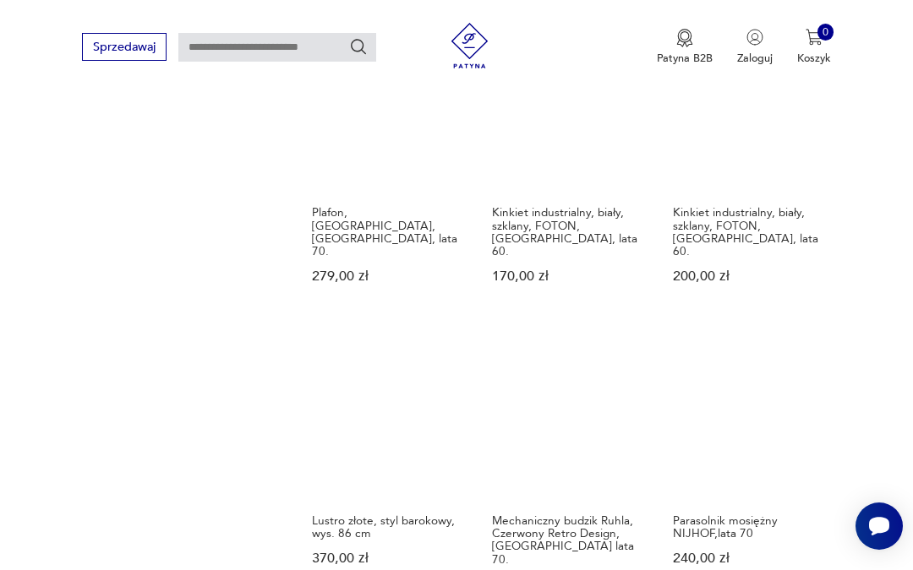
scroll to position [1451, 0]
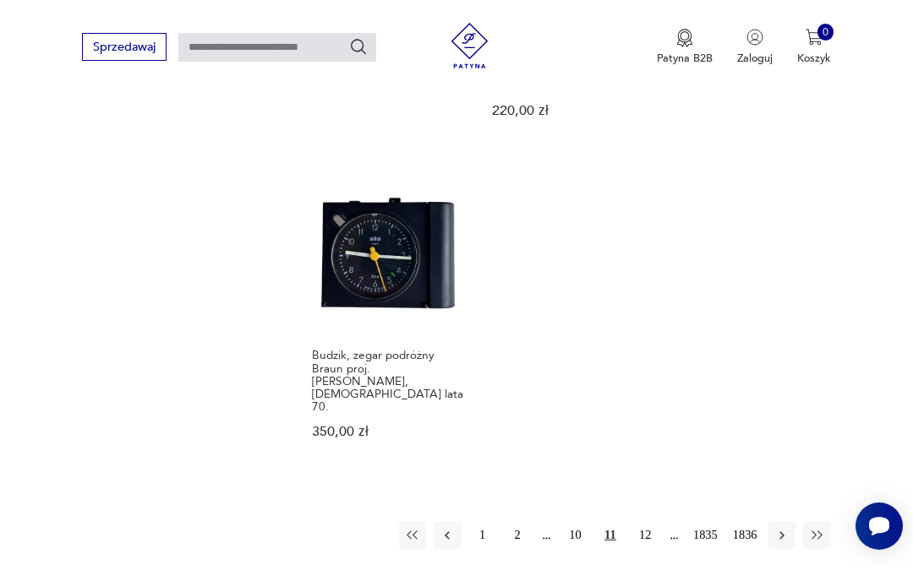
click at [644, 522] on button "12" at bounding box center [644, 535] width 27 height 27
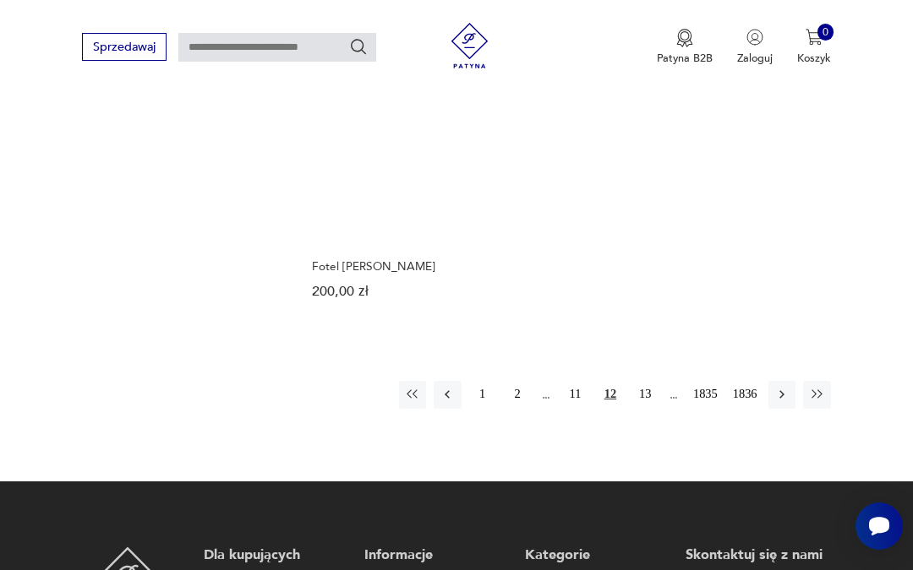
scroll to position [1869, 0]
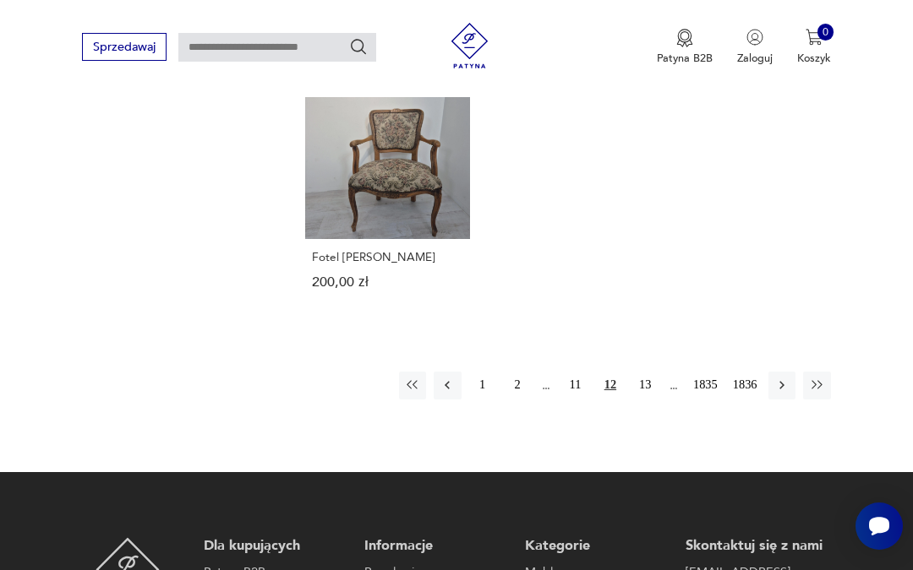
click at [638, 399] on button "13" at bounding box center [644, 385] width 27 height 27
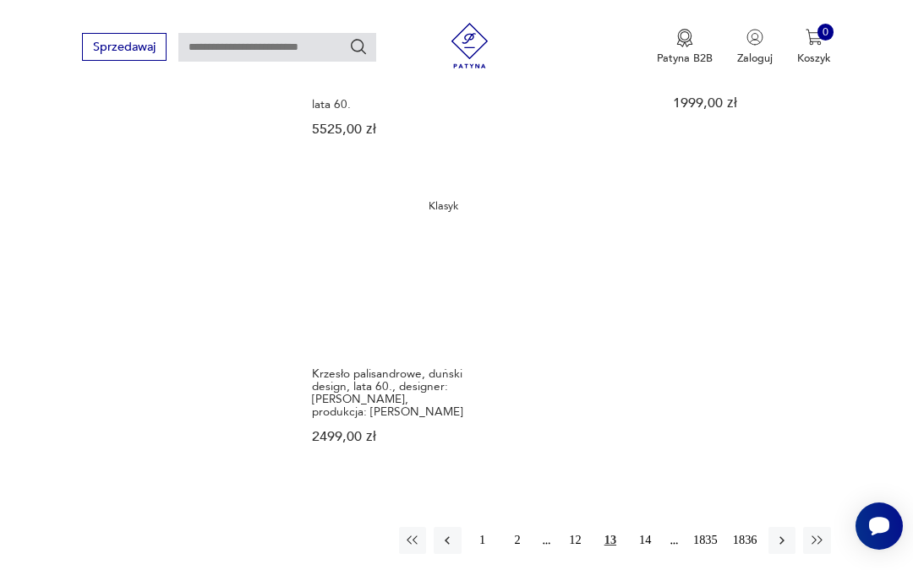
scroll to position [1909, 0]
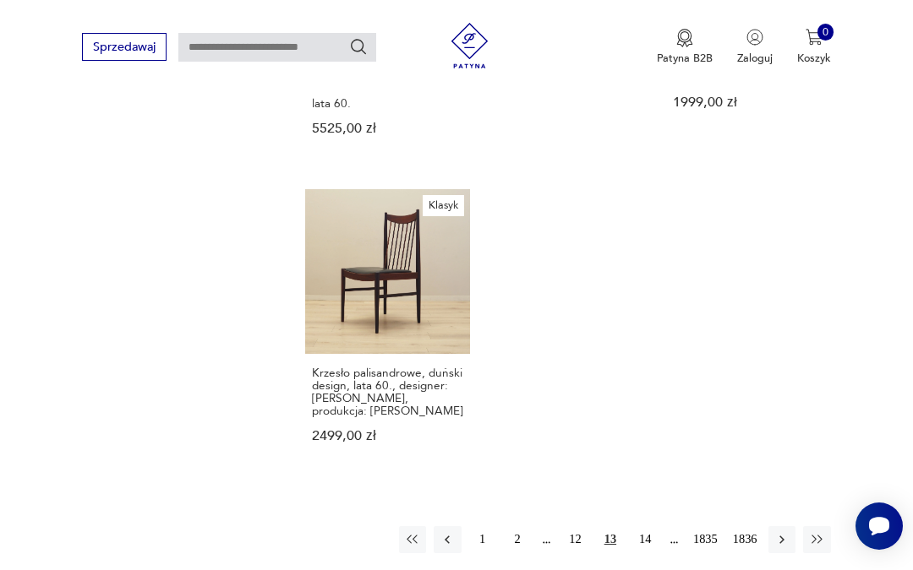
click at [641, 527] on button "14" at bounding box center [644, 540] width 27 height 27
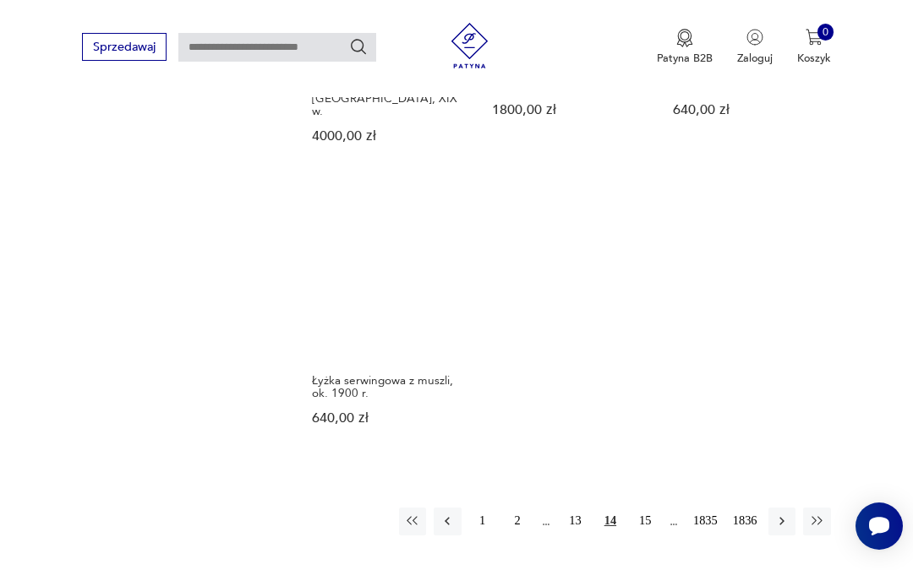
scroll to position [1845, 0]
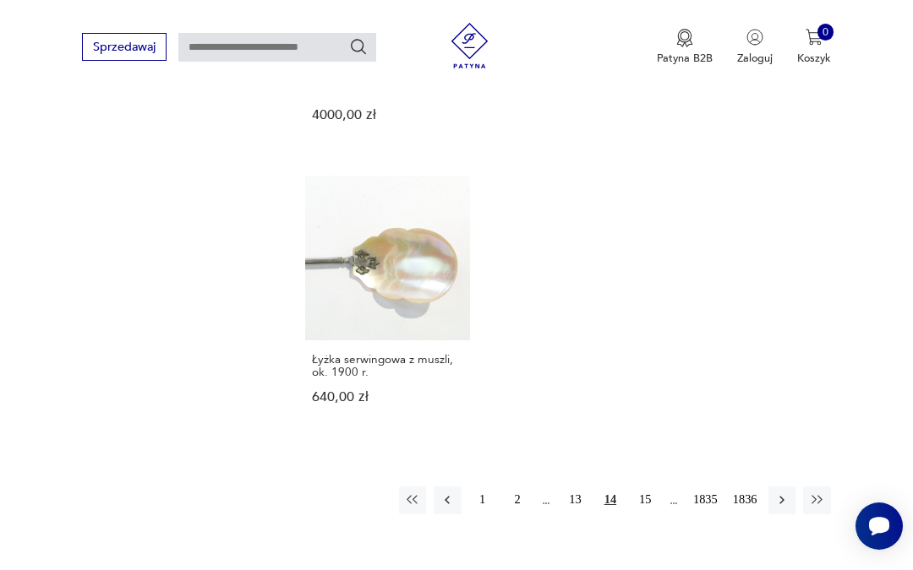
click at [642, 487] on button "15" at bounding box center [644, 500] width 27 height 27
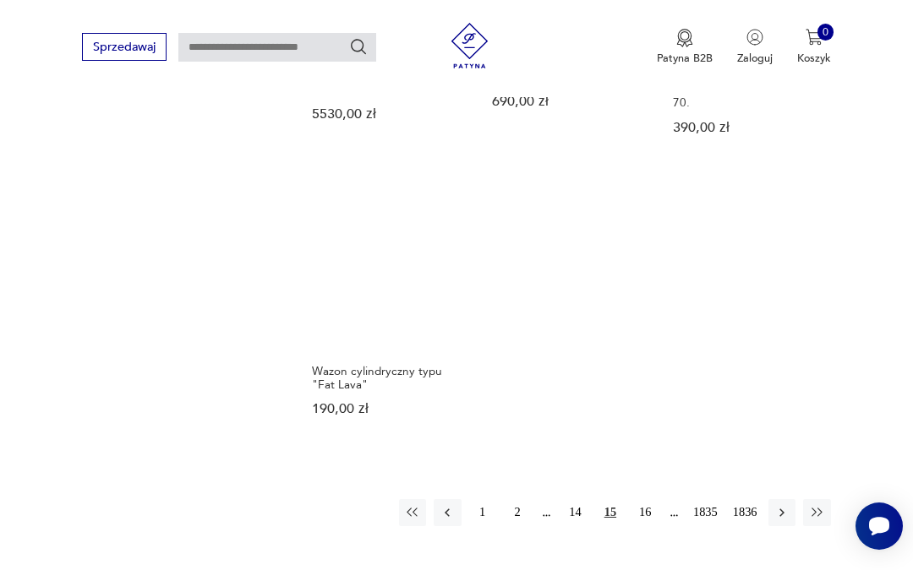
scroll to position [1864, 0]
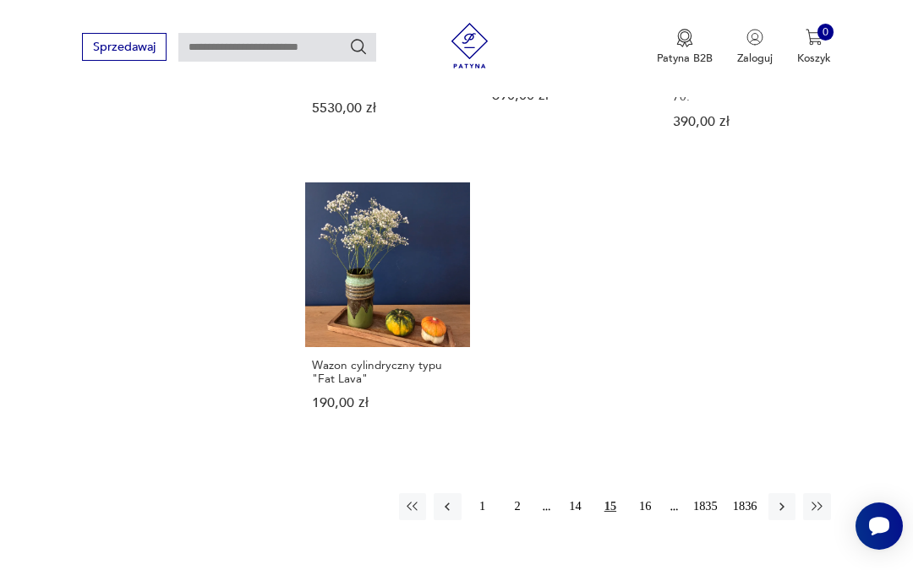
click at [644, 520] on button "16" at bounding box center [644, 507] width 27 height 27
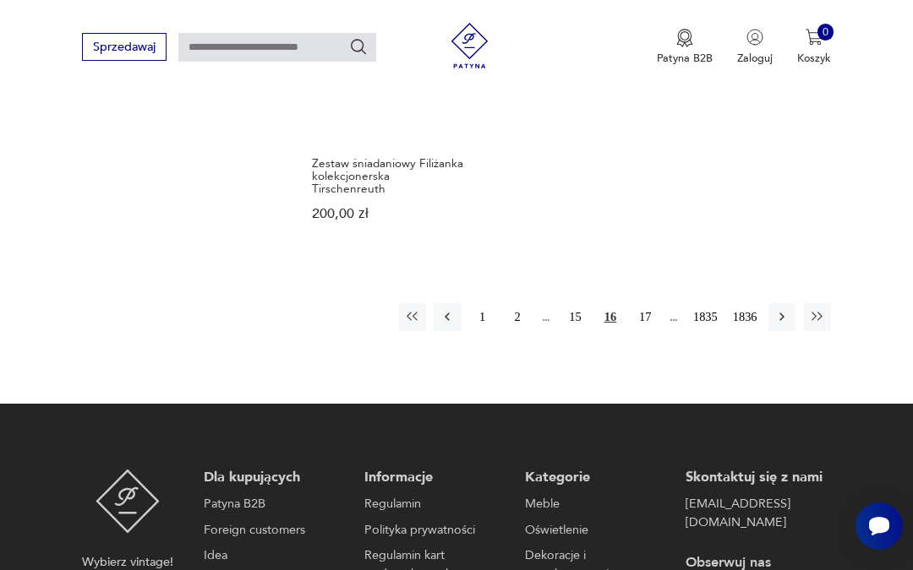
scroll to position [2001, 0]
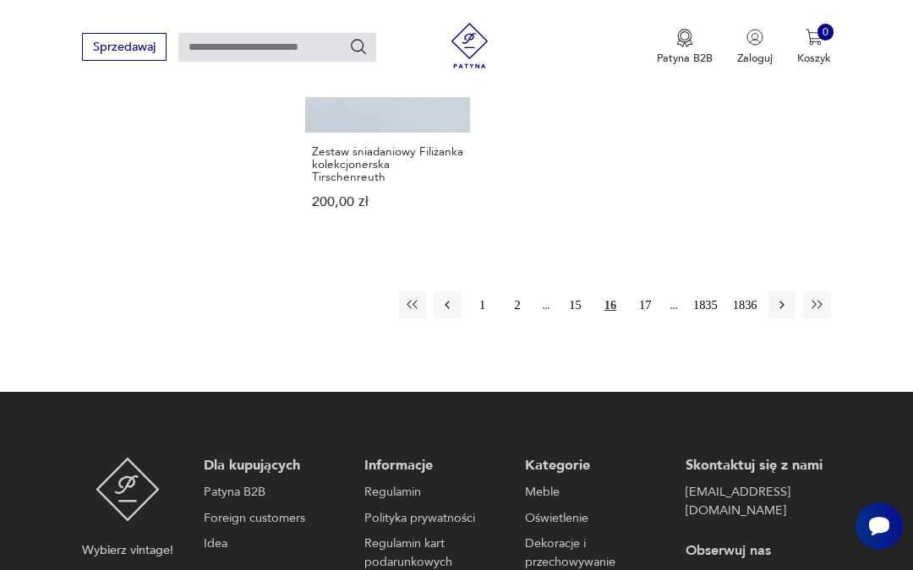
click at [647, 319] on button "17" at bounding box center [644, 305] width 27 height 27
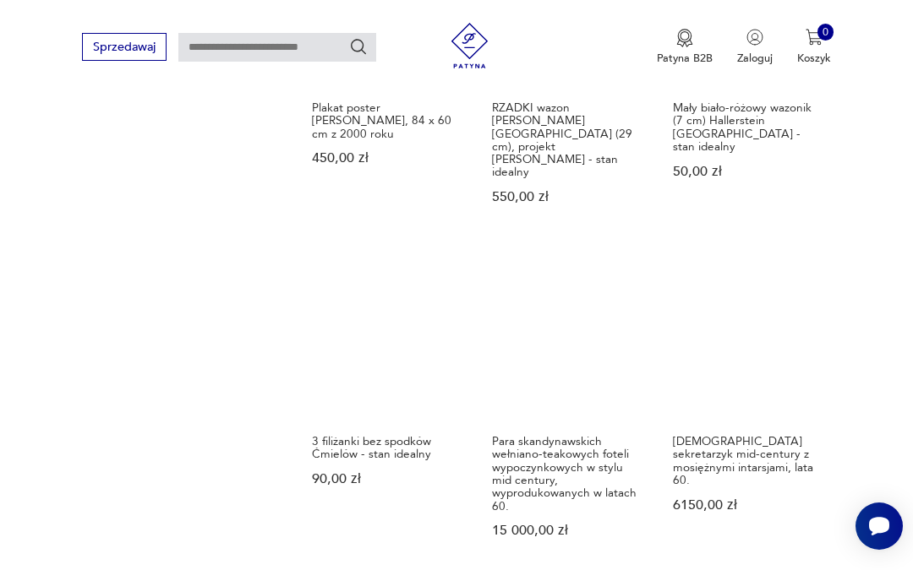
scroll to position [1443, 0]
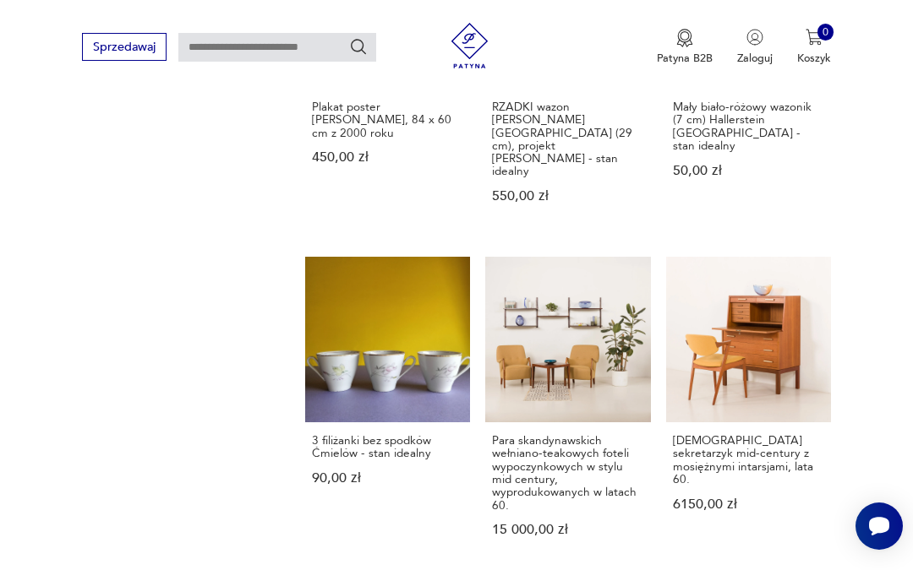
click at [560, 366] on link "Para skandynawskich wełniano-teakowych foteli wypoczynkowych w stylu mid centur…" at bounding box center [567, 411] width 165 height 309
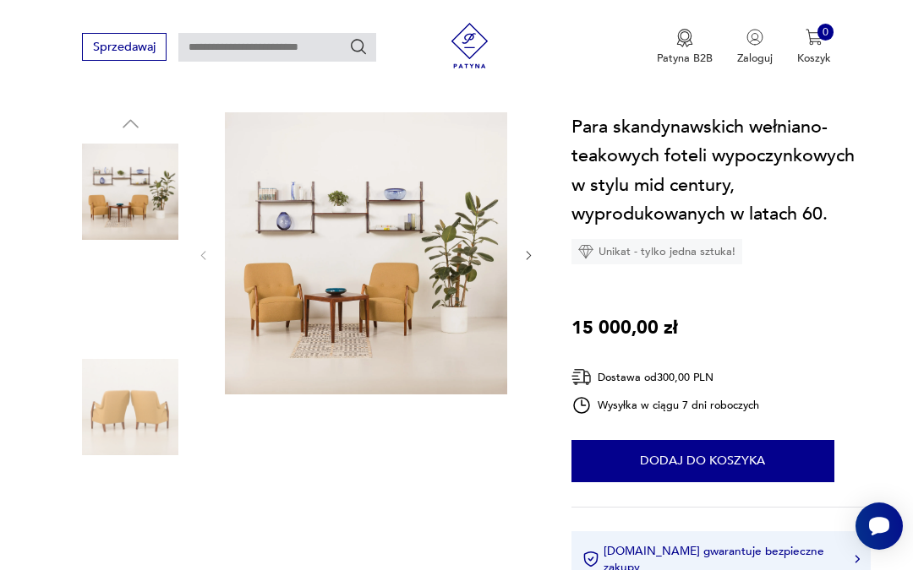
click at [329, 282] on img at bounding box center [366, 253] width 282 height 282
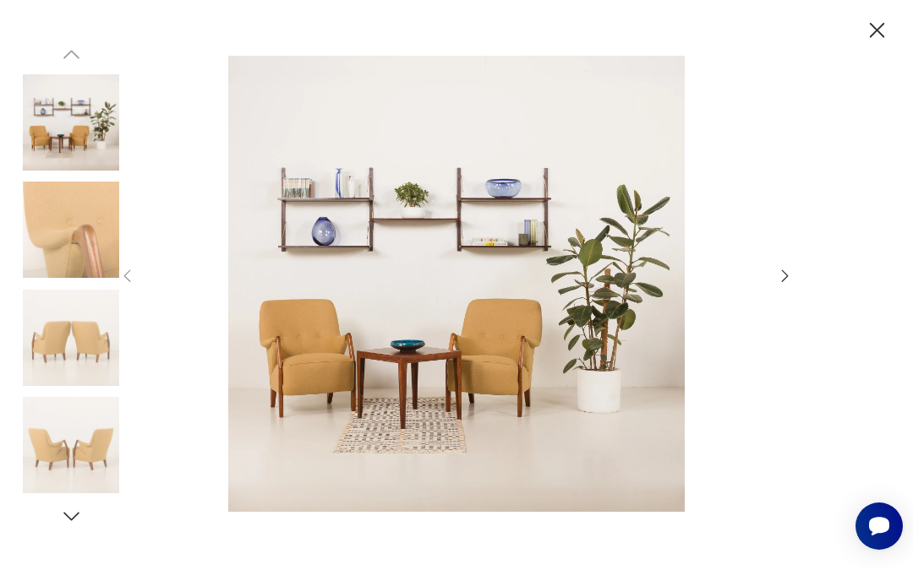
scroll to position [0, 0]
click at [890, 28] on icon "button" at bounding box center [877, 30] width 27 height 27
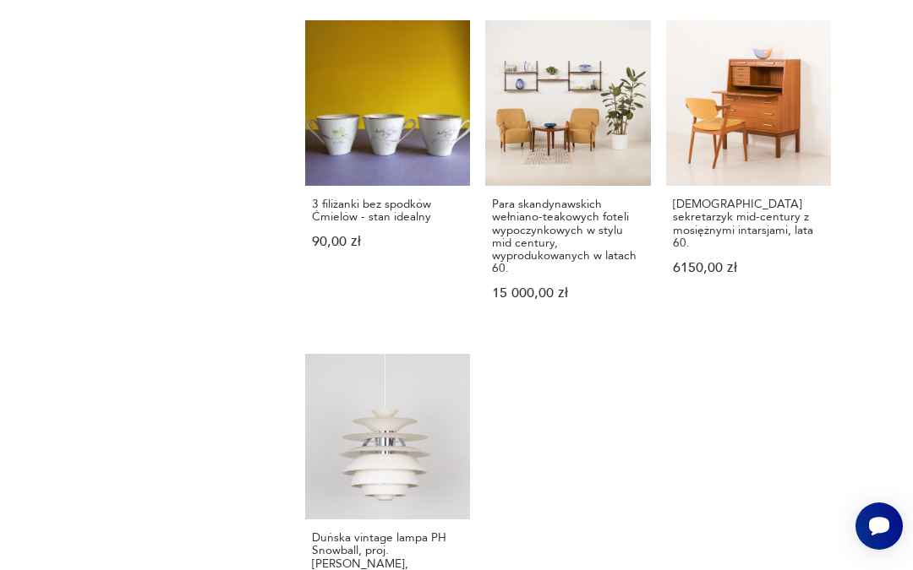
scroll to position [1363, 0]
